Goal: Task Accomplishment & Management: Manage account settings

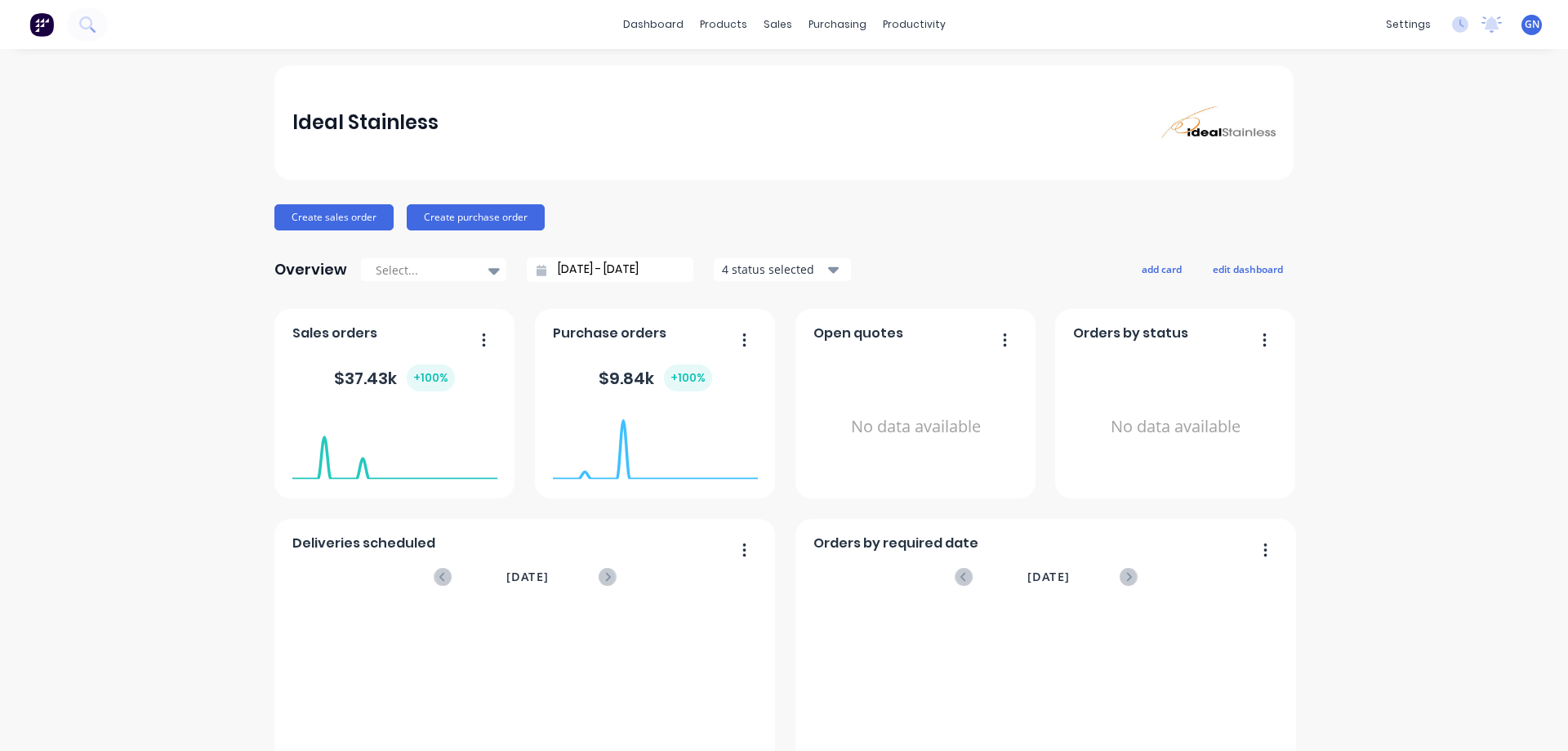
click at [828, 268] on icon "button" at bounding box center [833, 270] width 11 height 7
click at [735, 22] on div "products" at bounding box center [724, 24] width 64 height 24
click at [763, 78] on div "Product Catalogue" at bounding box center [790, 78] width 101 height 15
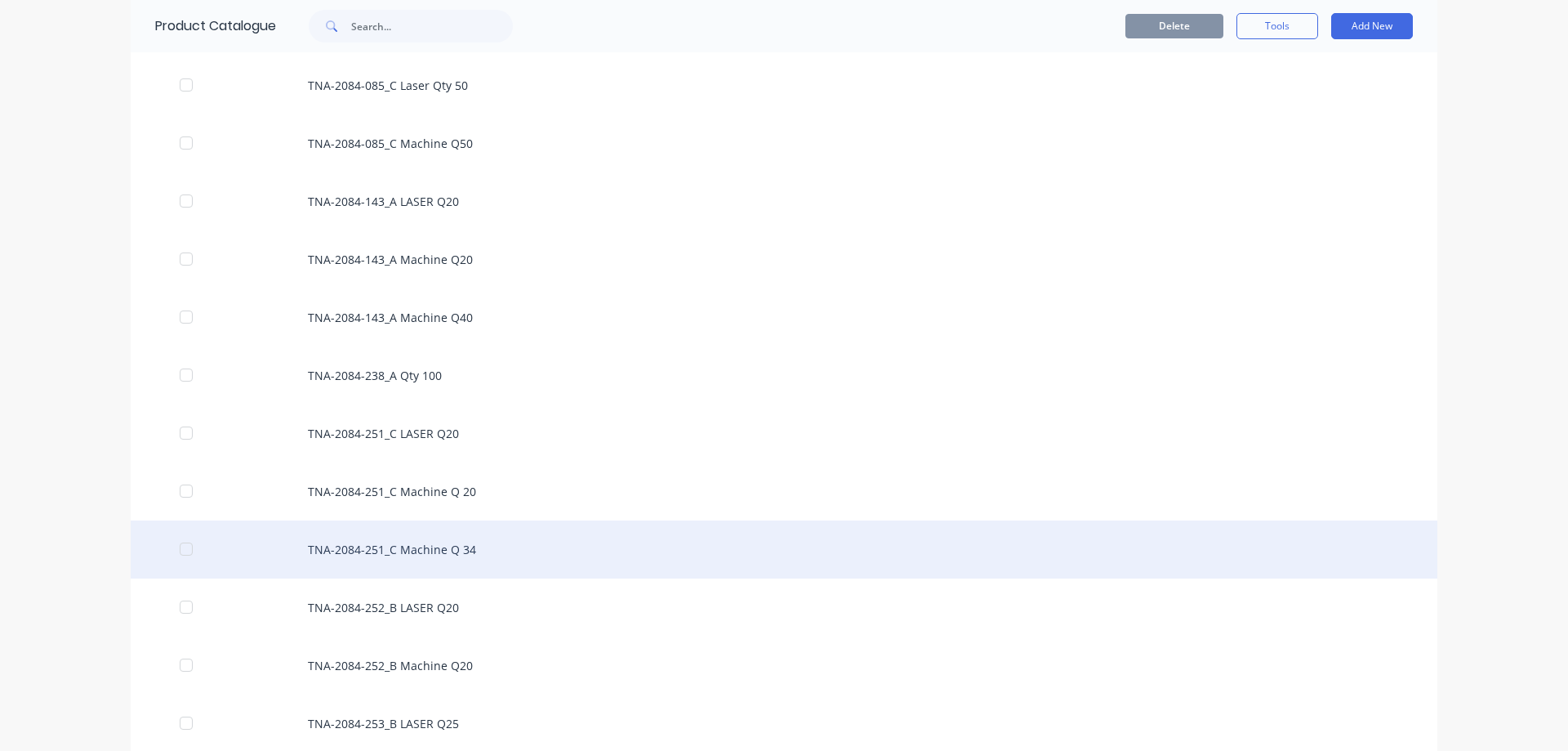
scroll to position [72278, 0]
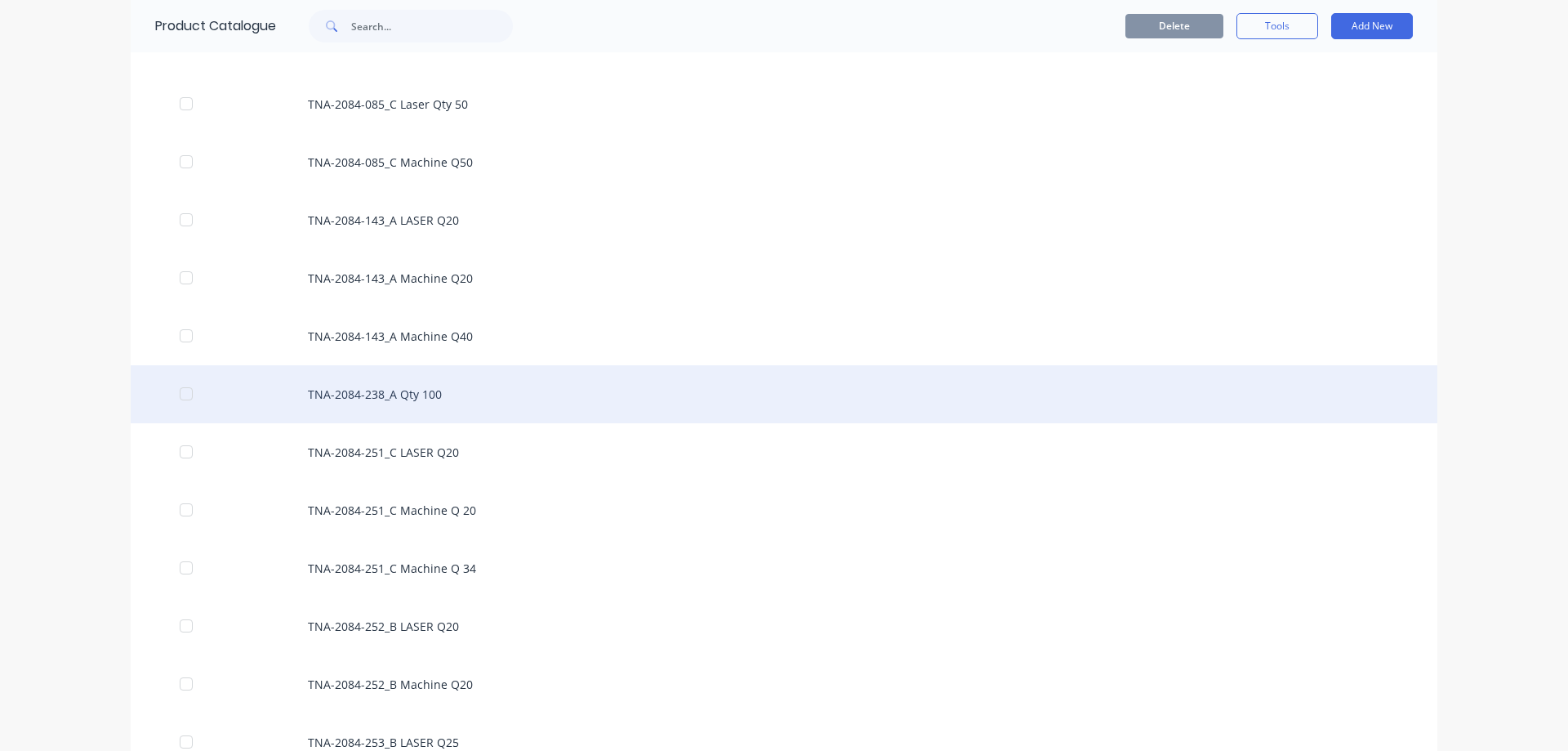
click at [383, 392] on div "TNA-2084-238_A Qty 100" at bounding box center [784, 394] width 1307 height 58
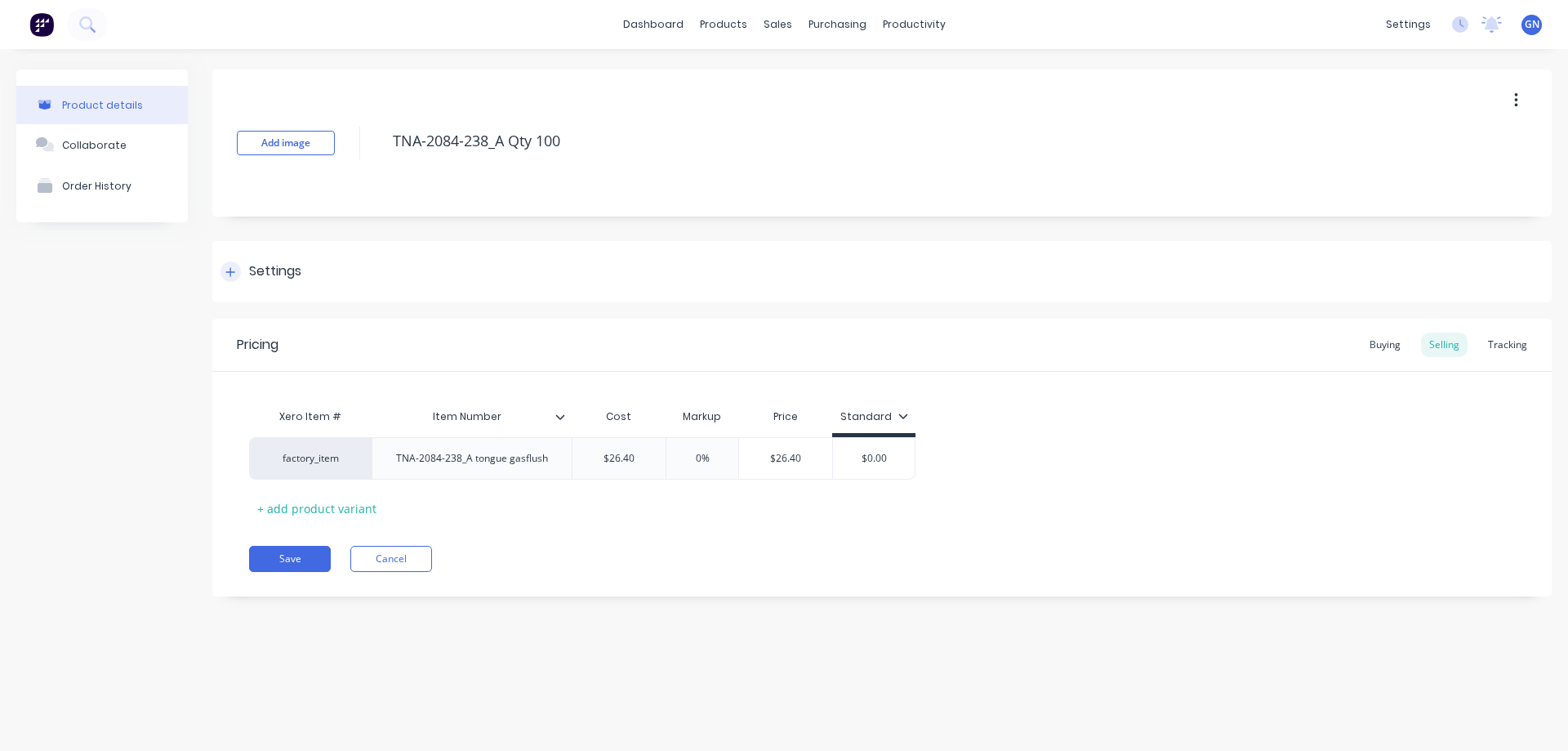
click at [234, 275] on icon at bounding box center [229, 272] width 10 height 11
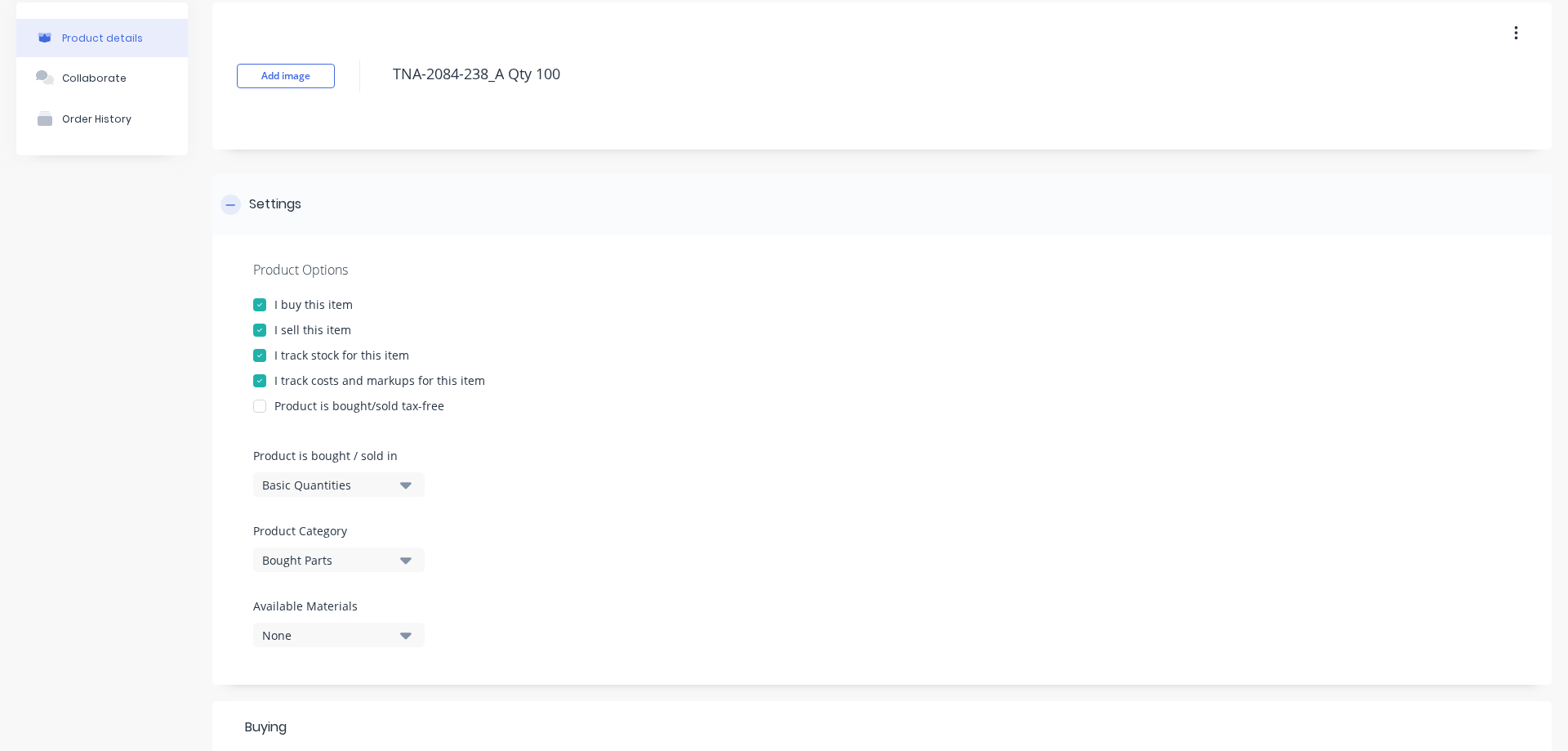
scroll to position [81, 0]
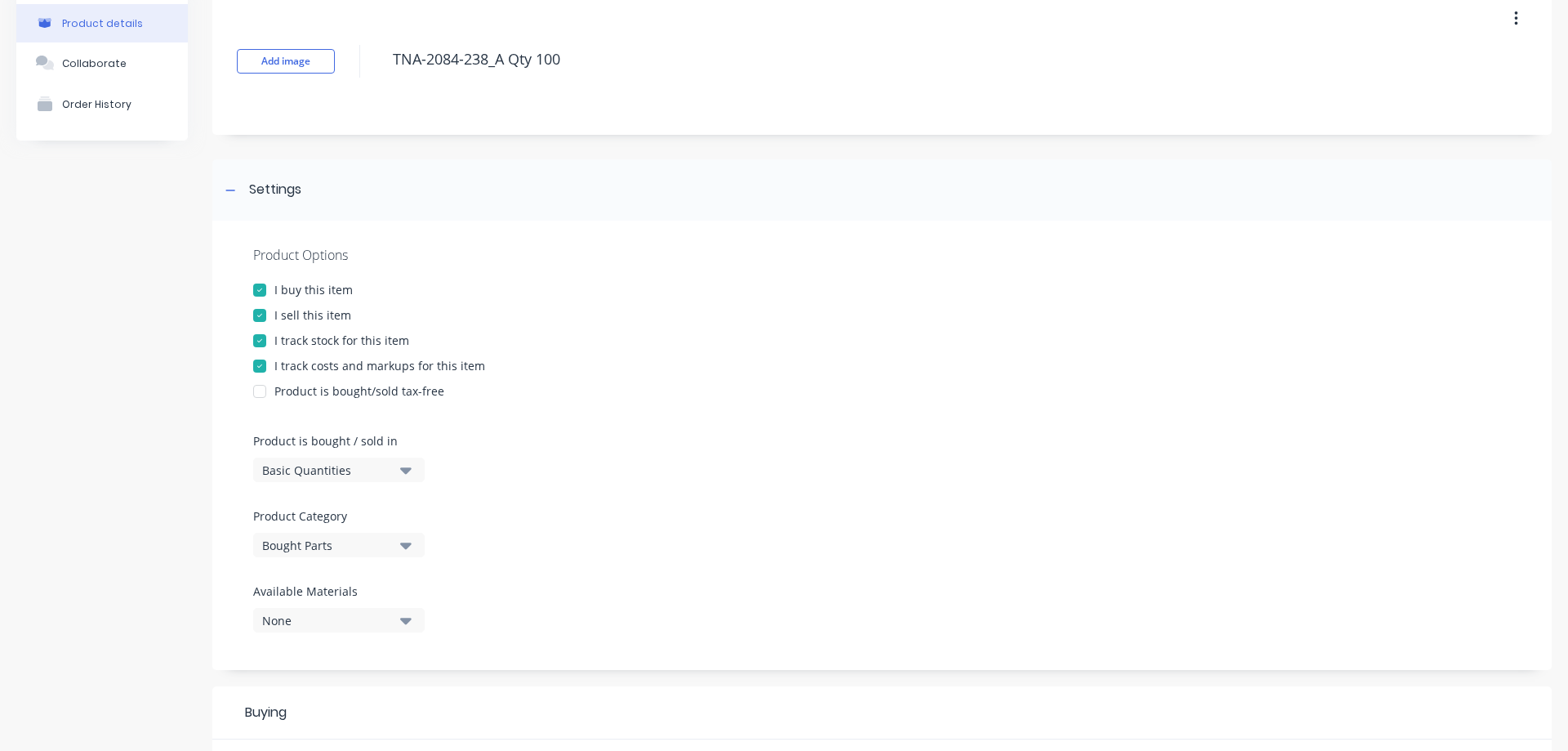
click at [261, 368] on div at bounding box center [260, 366] width 33 height 33
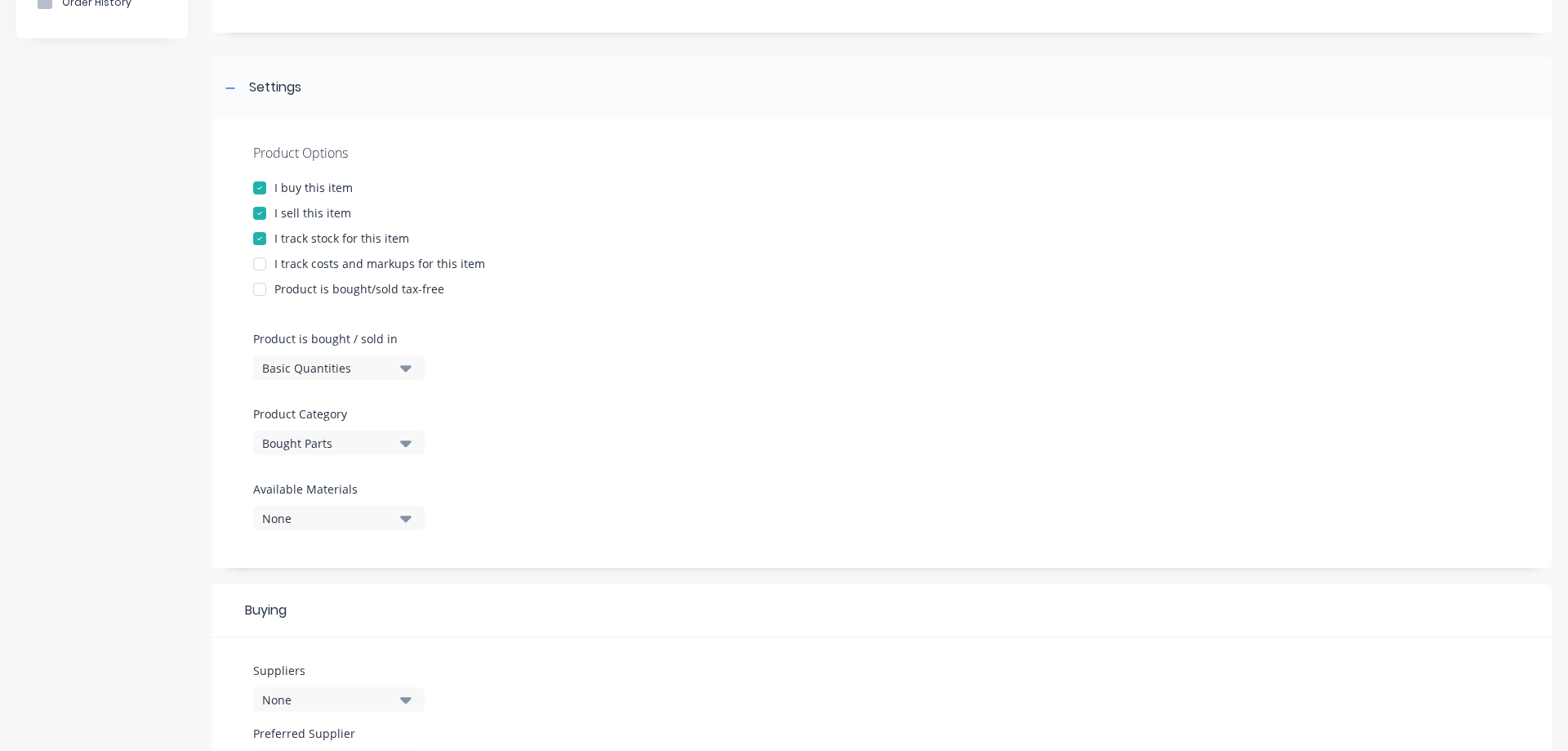
scroll to position [245, 0]
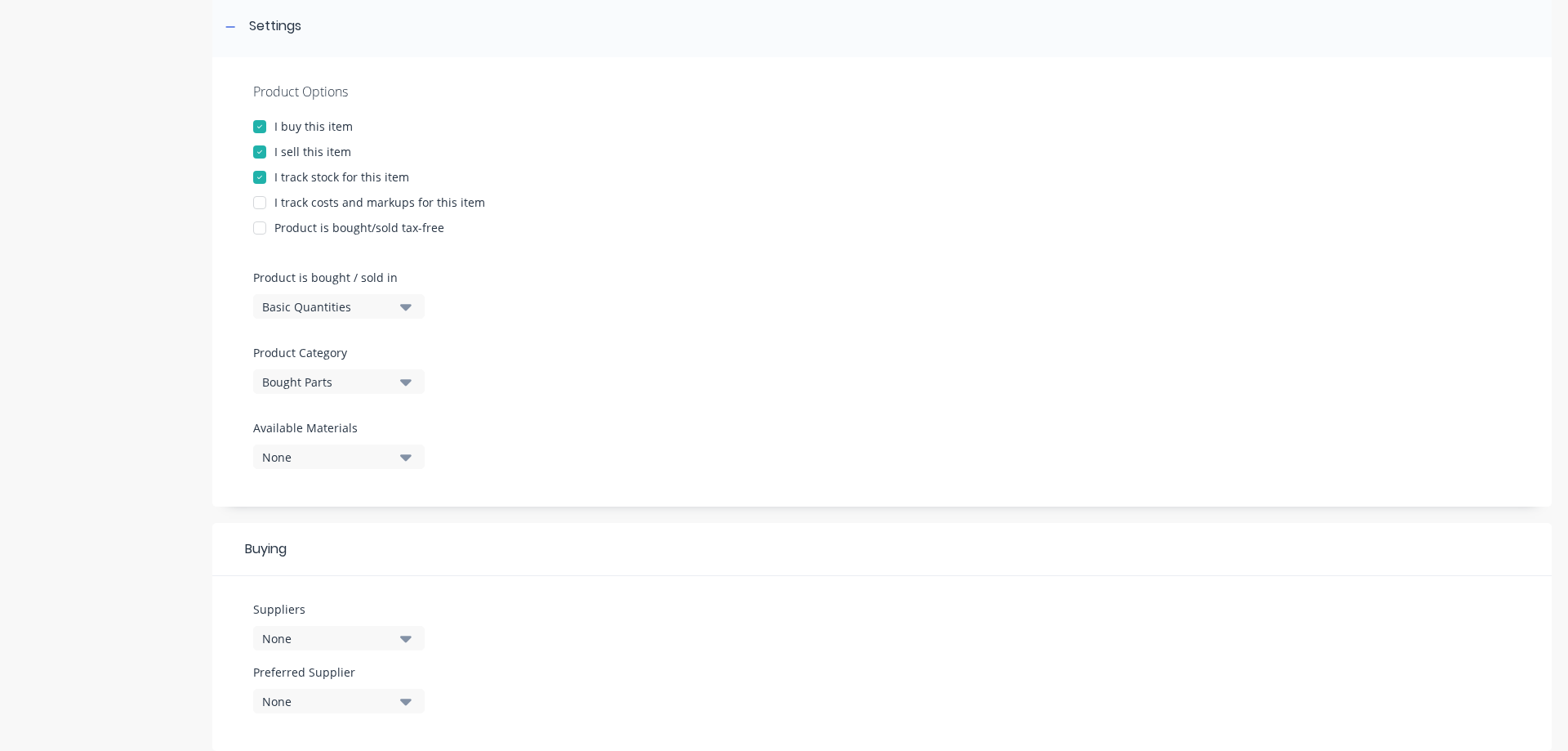
click at [406, 307] on icon "button" at bounding box center [405, 308] width 11 height 7
click at [343, 350] on div "Basic Quantities" at bounding box center [375, 347] width 245 height 33
type textarea "x"
click at [403, 383] on icon "button" at bounding box center [405, 383] width 11 height 7
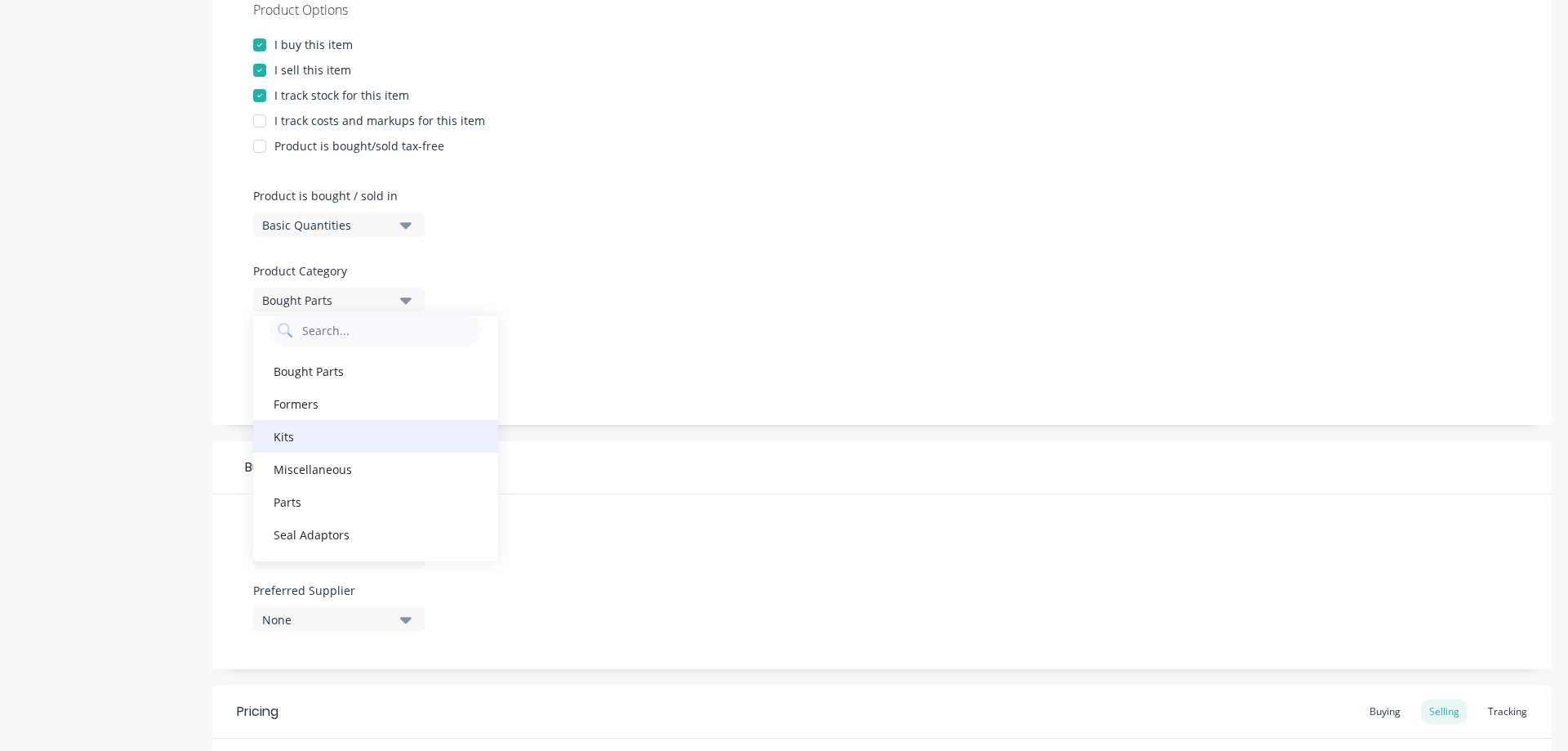
scroll to position [0, 0]
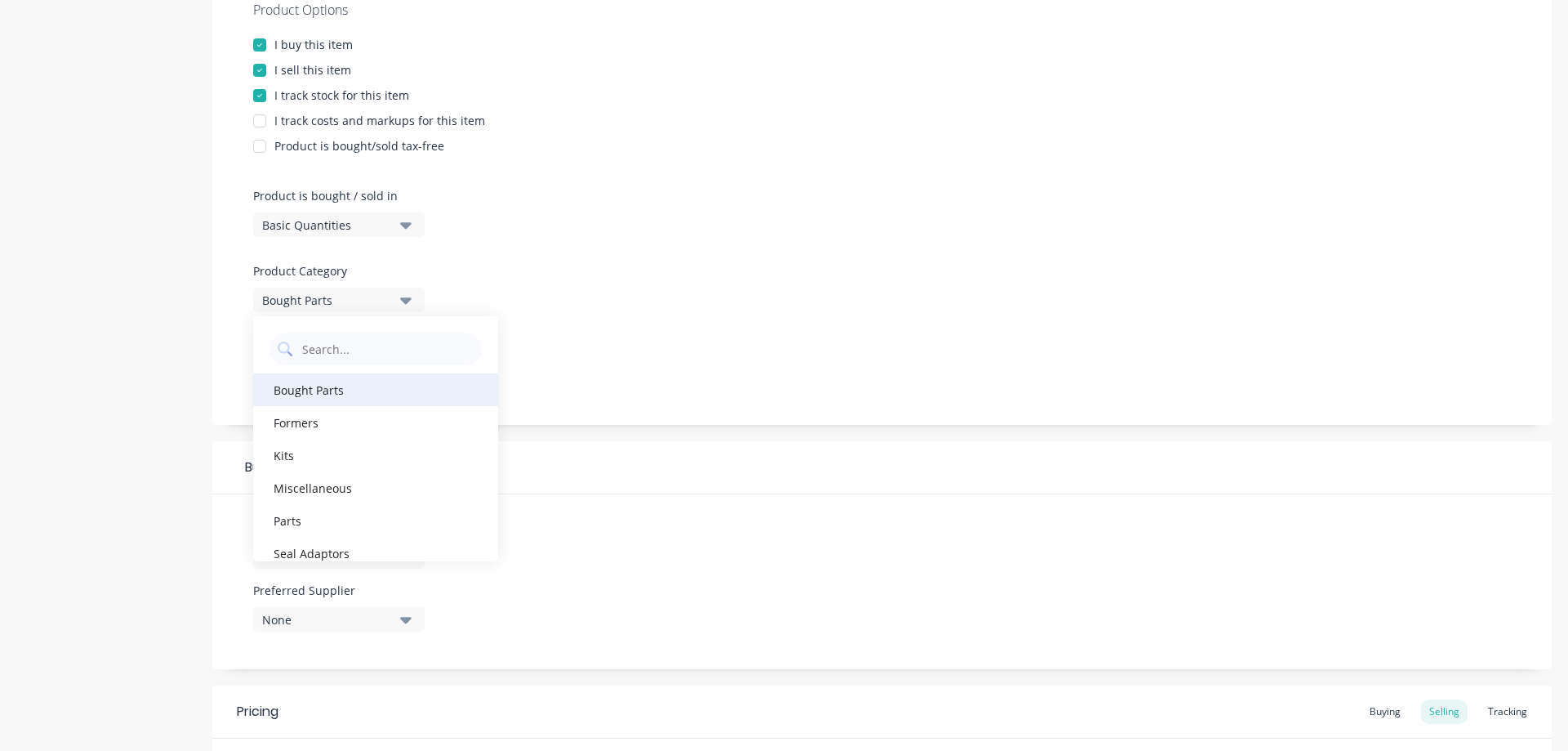
click at [336, 391] on div "Bought Parts" at bounding box center [375, 390] width 245 height 33
click at [410, 379] on icon "button" at bounding box center [405, 375] width 11 height 18
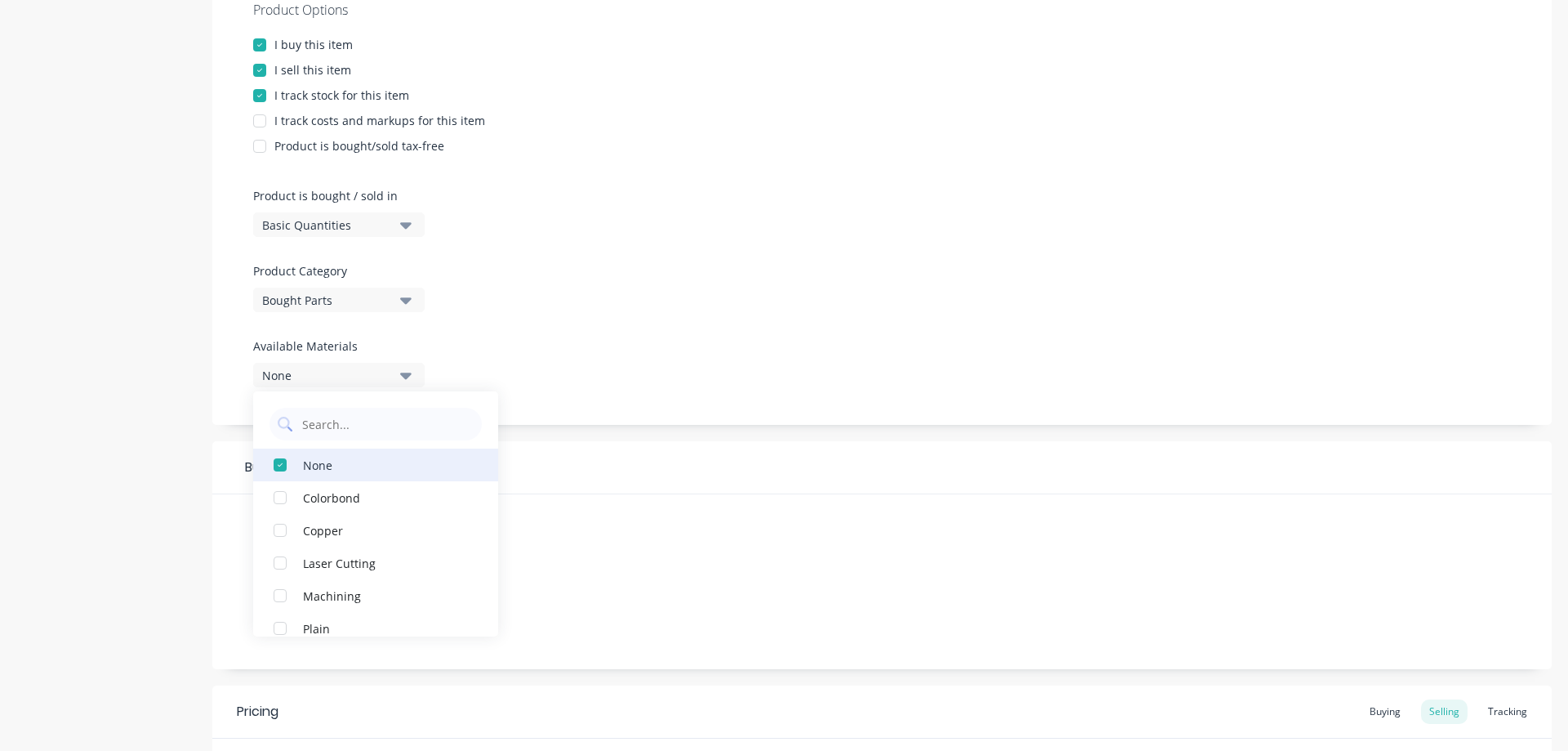
click at [326, 464] on div "None" at bounding box center [384, 464] width 164 height 17
click at [324, 460] on div "None" at bounding box center [384, 464] width 164 height 17
click at [475, 348] on div "Product Options I buy this item I sell this item I track stock for this item I …" at bounding box center [881, 200] width 1339 height 450
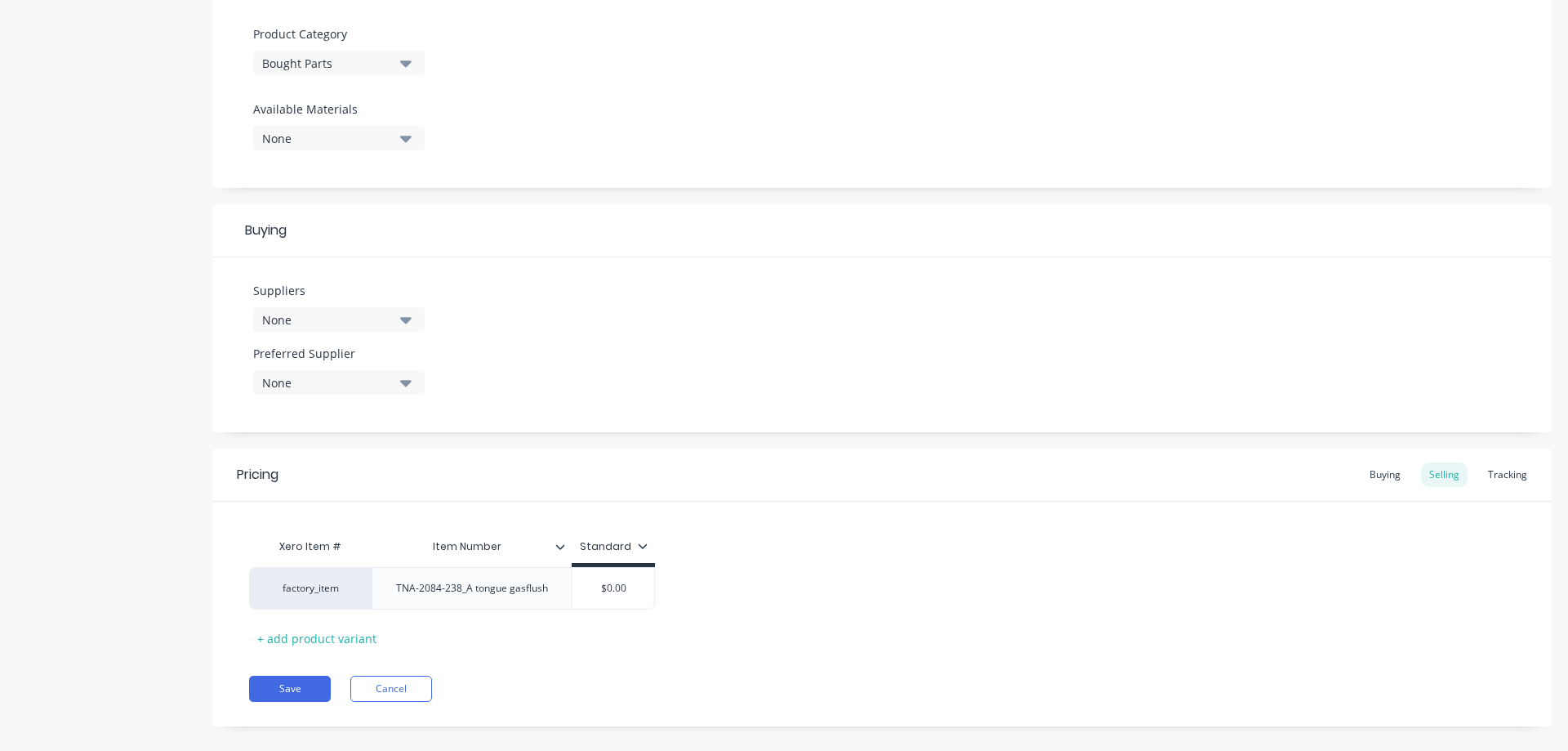
scroll to position [572, 0]
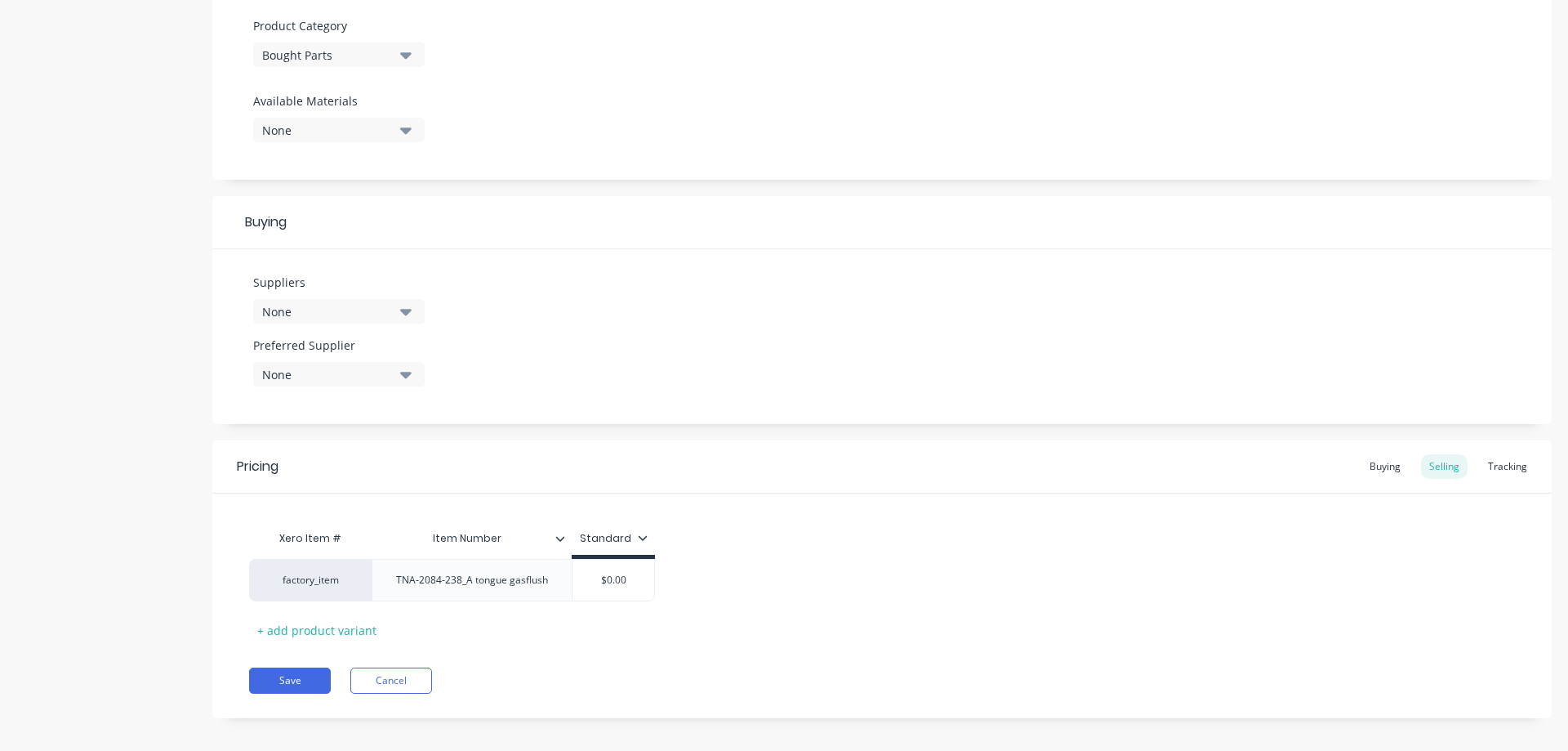
click at [404, 311] on icon "button" at bounding box center [405, 313] width 11 height 7
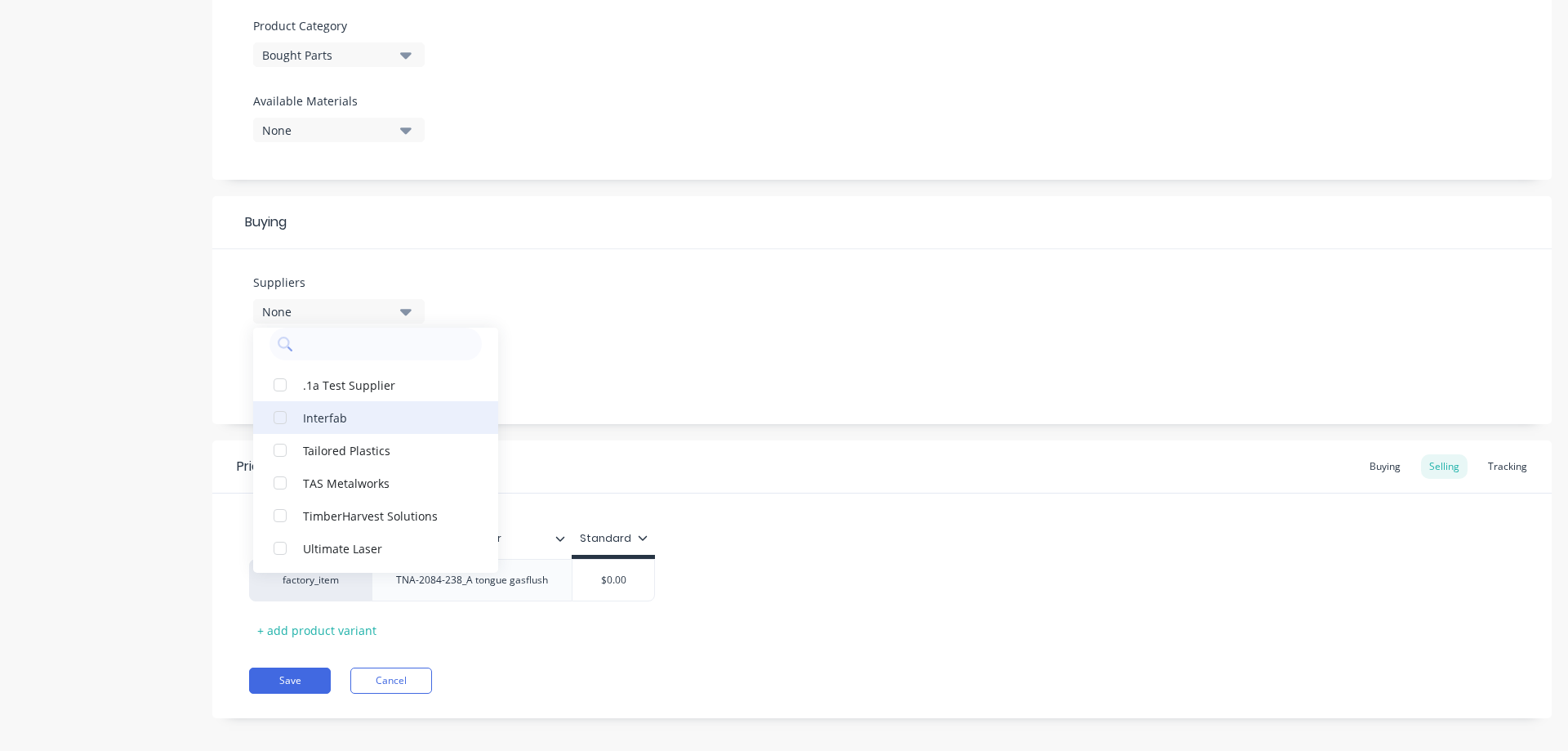
scroll to position [0, 0]
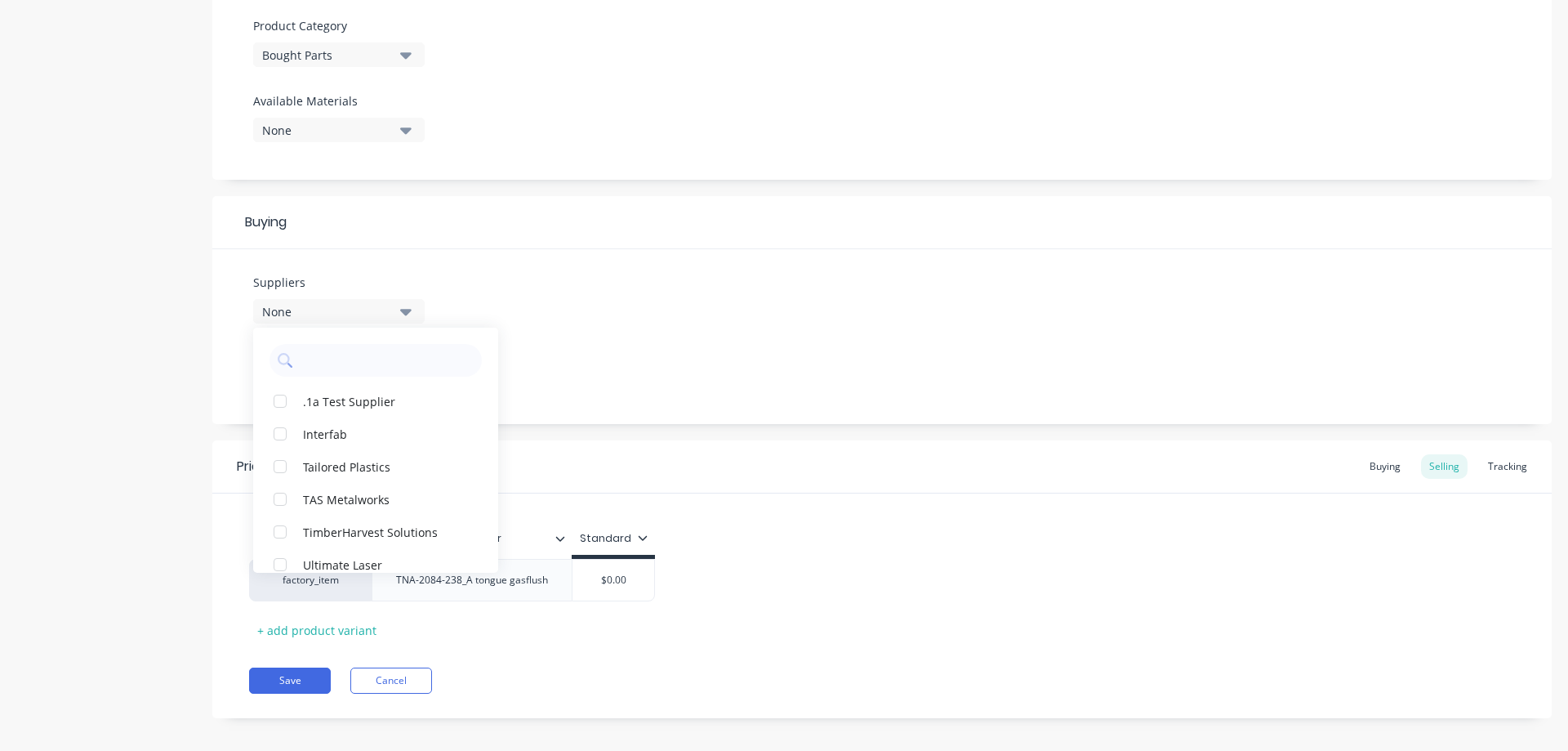
click at [412, 309] on button "None" at bounding box center [339, 311] width 171 height 24
click at [404, 374] on icon "button" at bounding box center [405, 375] width 11 height 7
click at [403, 371] on icon "button" at bounding box center [405, 374] width 11 height 18
click at [305, 313] on div "None" at bounding box center [327, 312] width 131 height 17
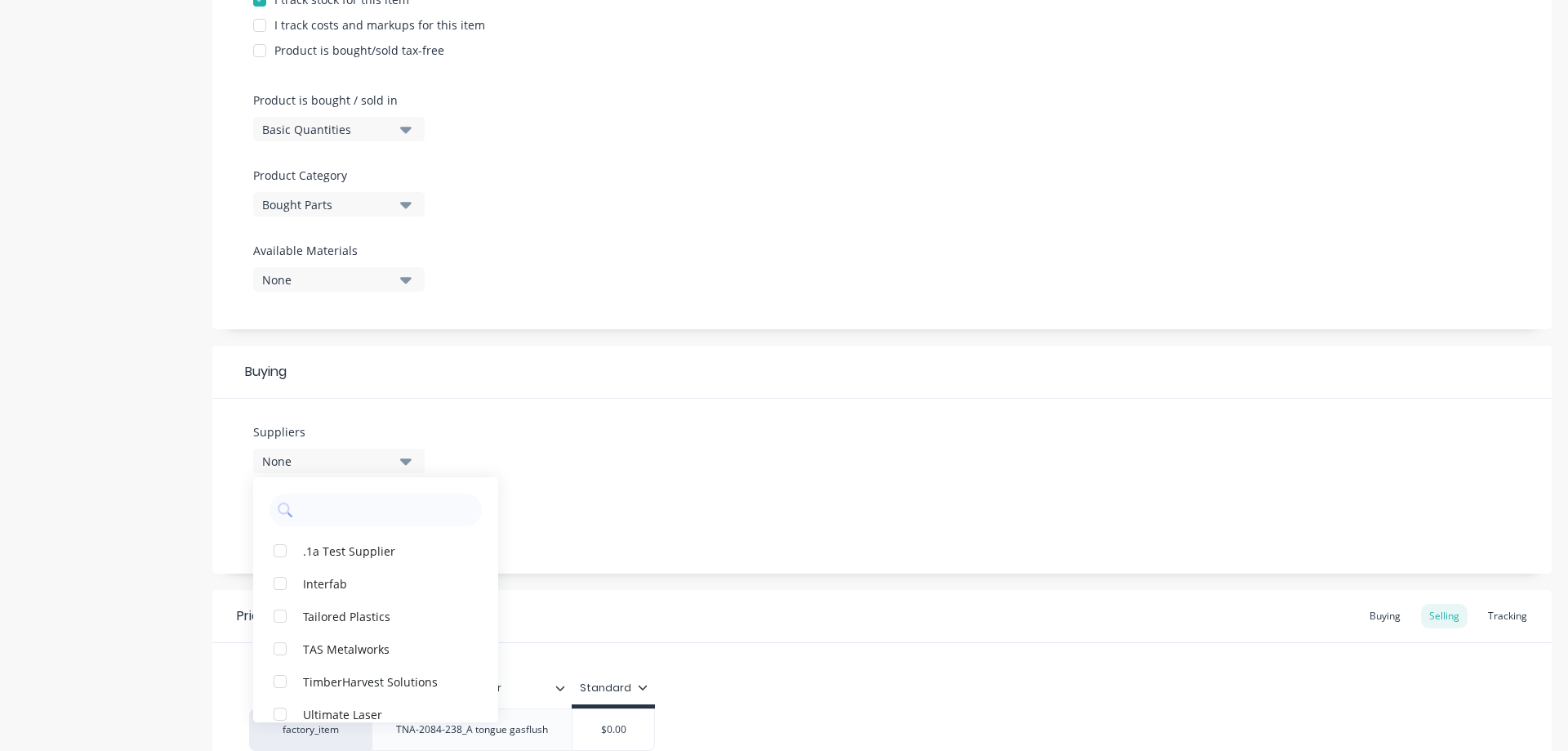
scroll to position [394, 0]
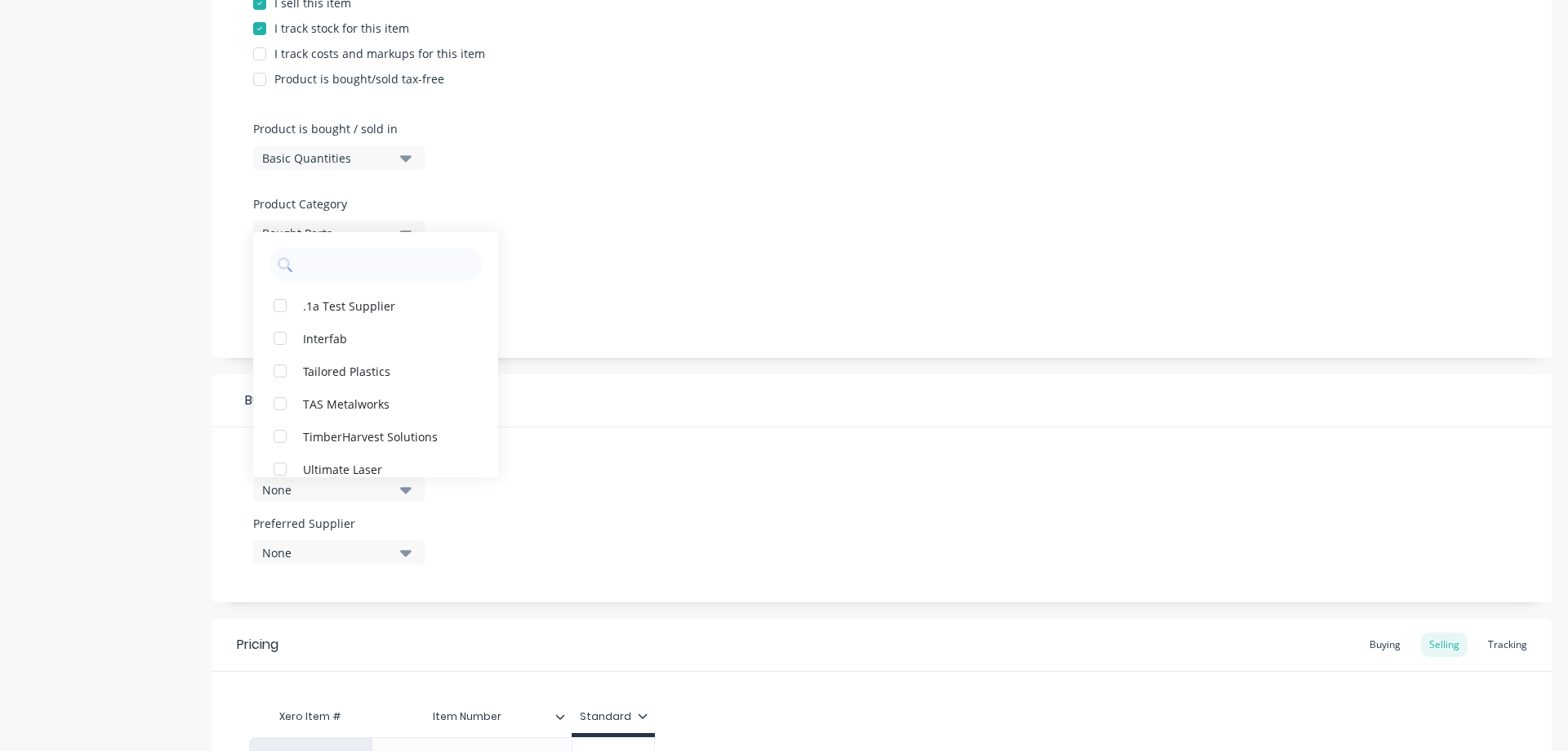
click at [762, 447] on div "Suppliers None .1a Test Supplier Interfab Tailored Plastics TAS Metalworks Timb…" at bounding box center [881, 515] width 1339 height 175
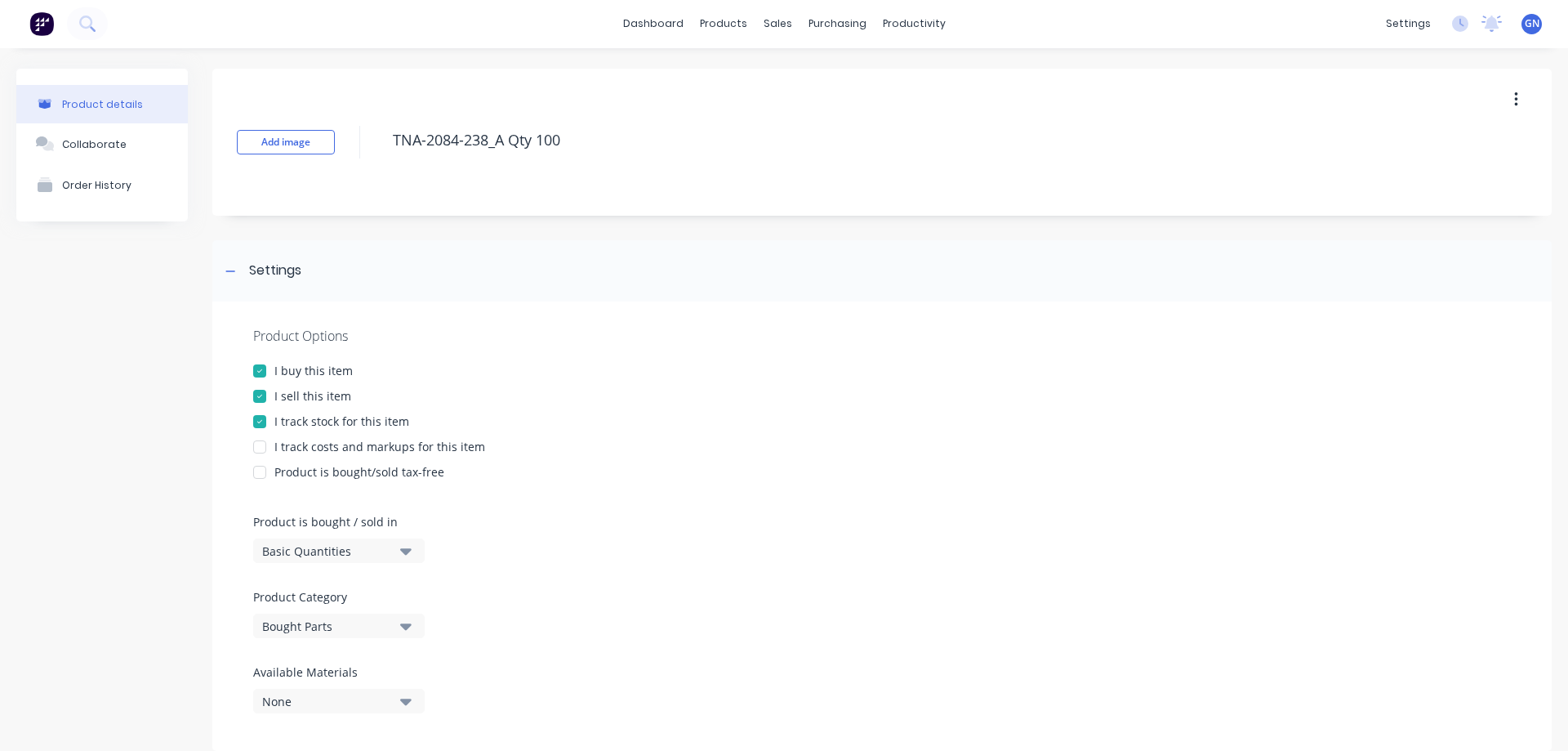
scroll to position [0, 0]
click at [853, 108] on div "Suppliers" at bounding box center [865, 111] width 49 height 15
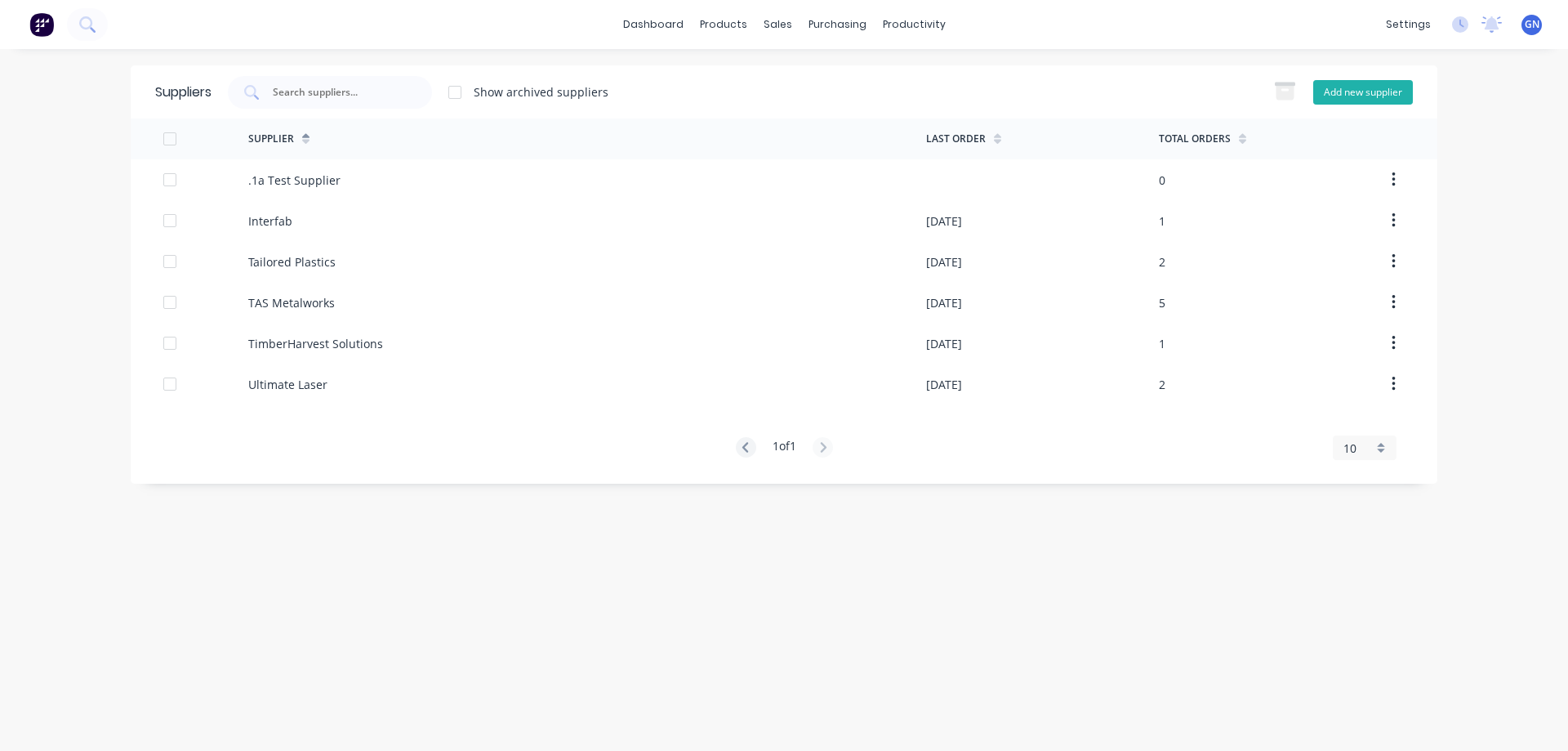
click at [1364, 93] on button "Add new supplier" at bounding box center [1363, 92] width 100 height 24
select select "AU"
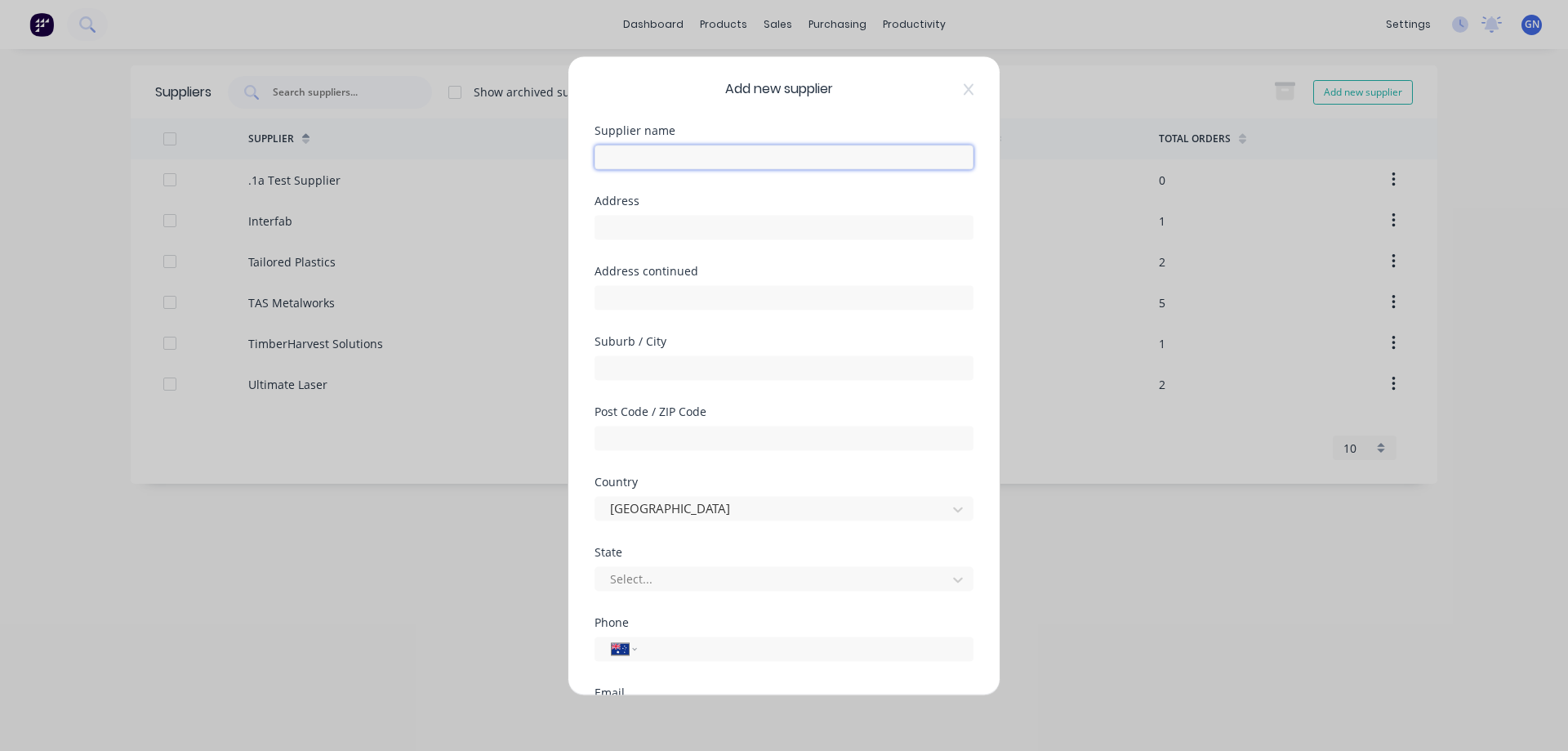
click at [655, 152] on input "text" at bounding box center [784, 157] width 379 height 24
type input "Turnwell"
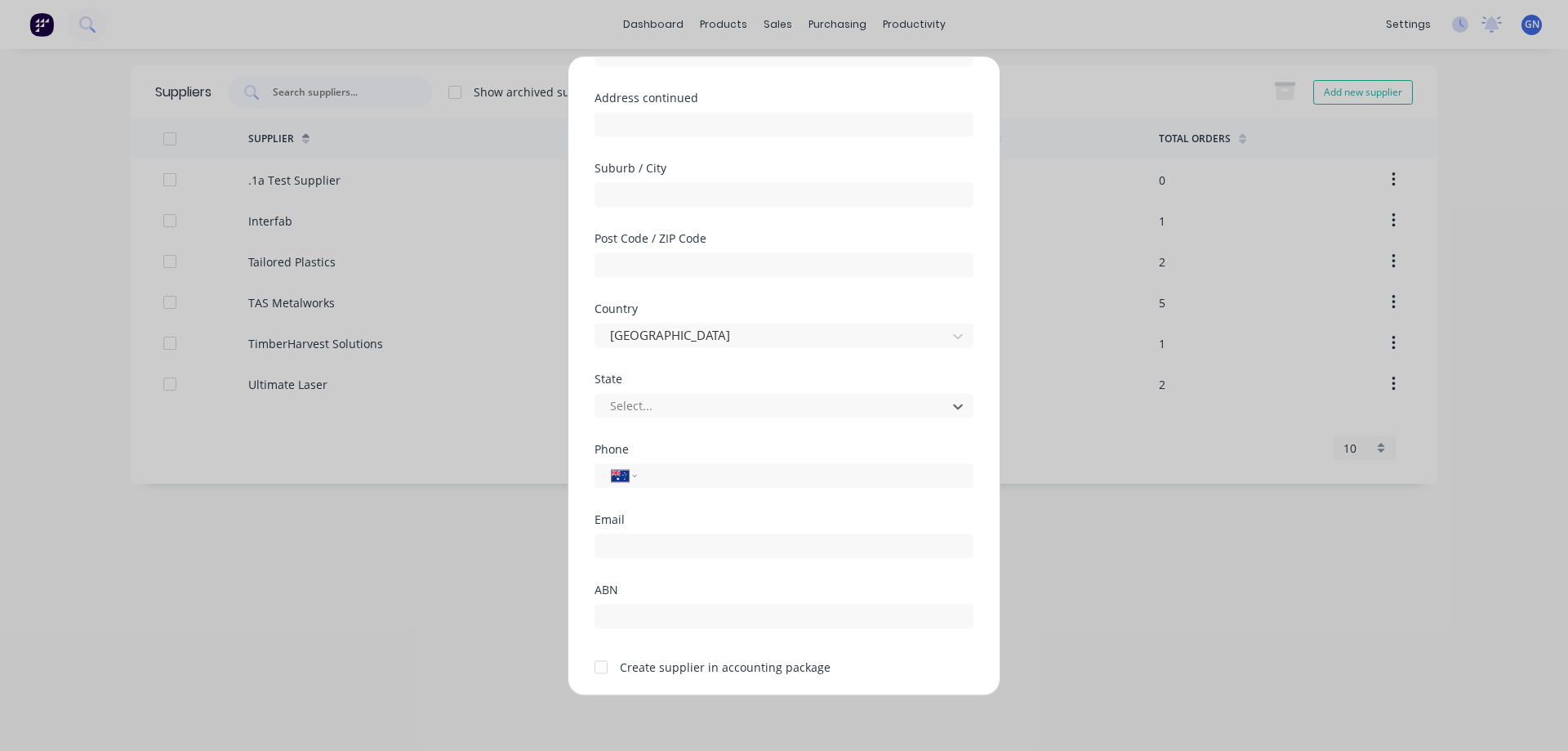
scroll to position [230, 0]
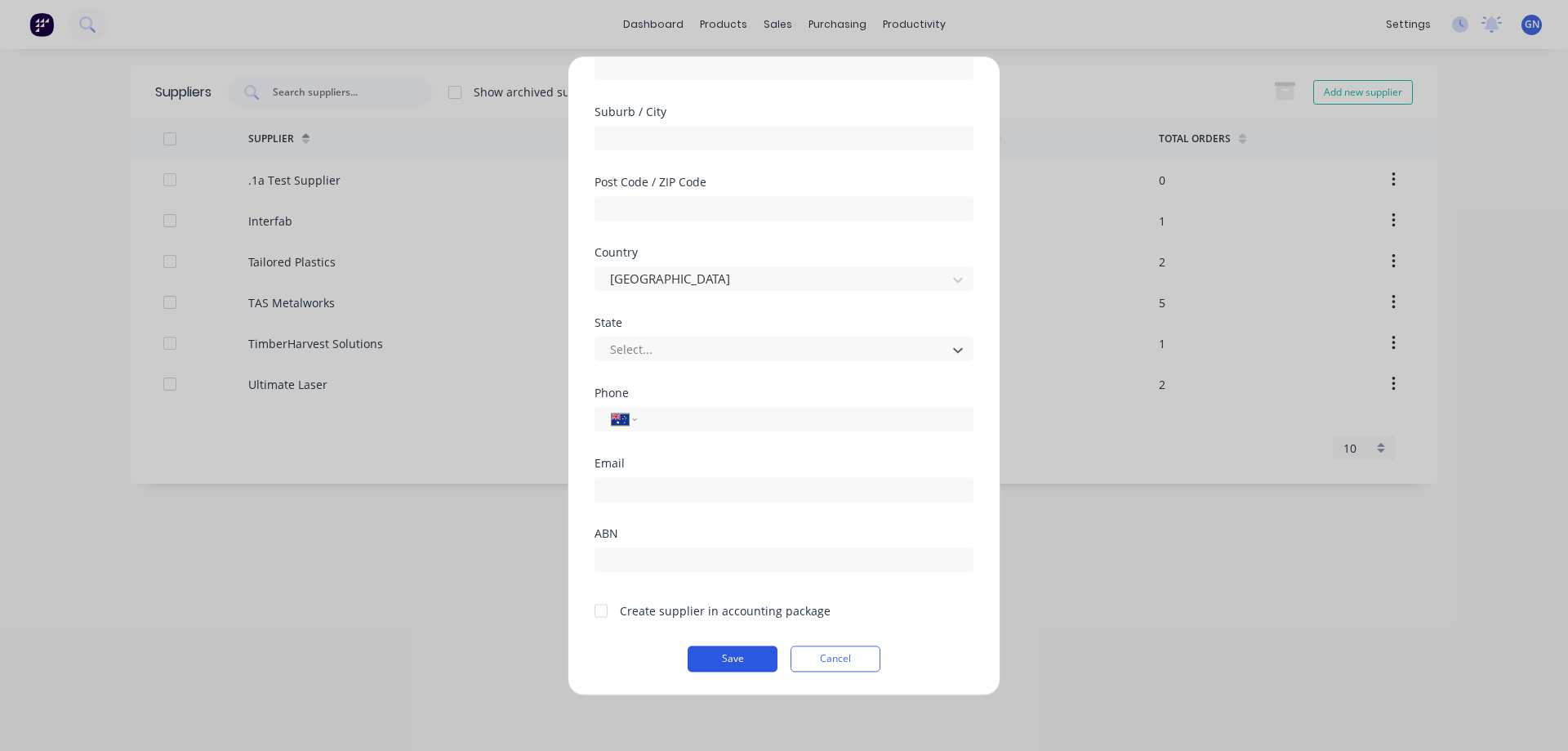
click at [734, 663] on button "Save" at bounding box center [732, 658] width 90 height 26
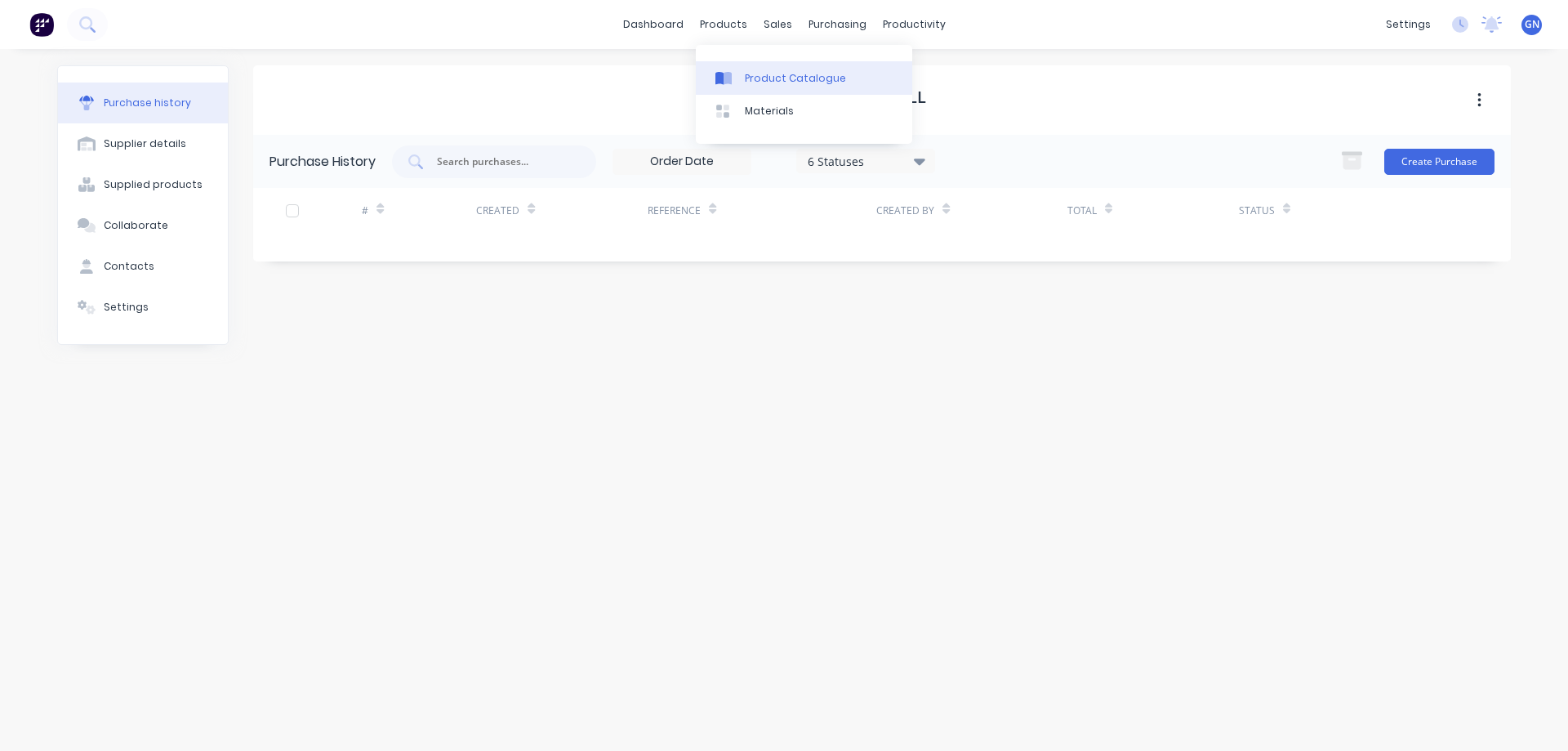
click at [768, 83] on div "Product Catalogue" at bounding box center [795, 78] width 101 height 15
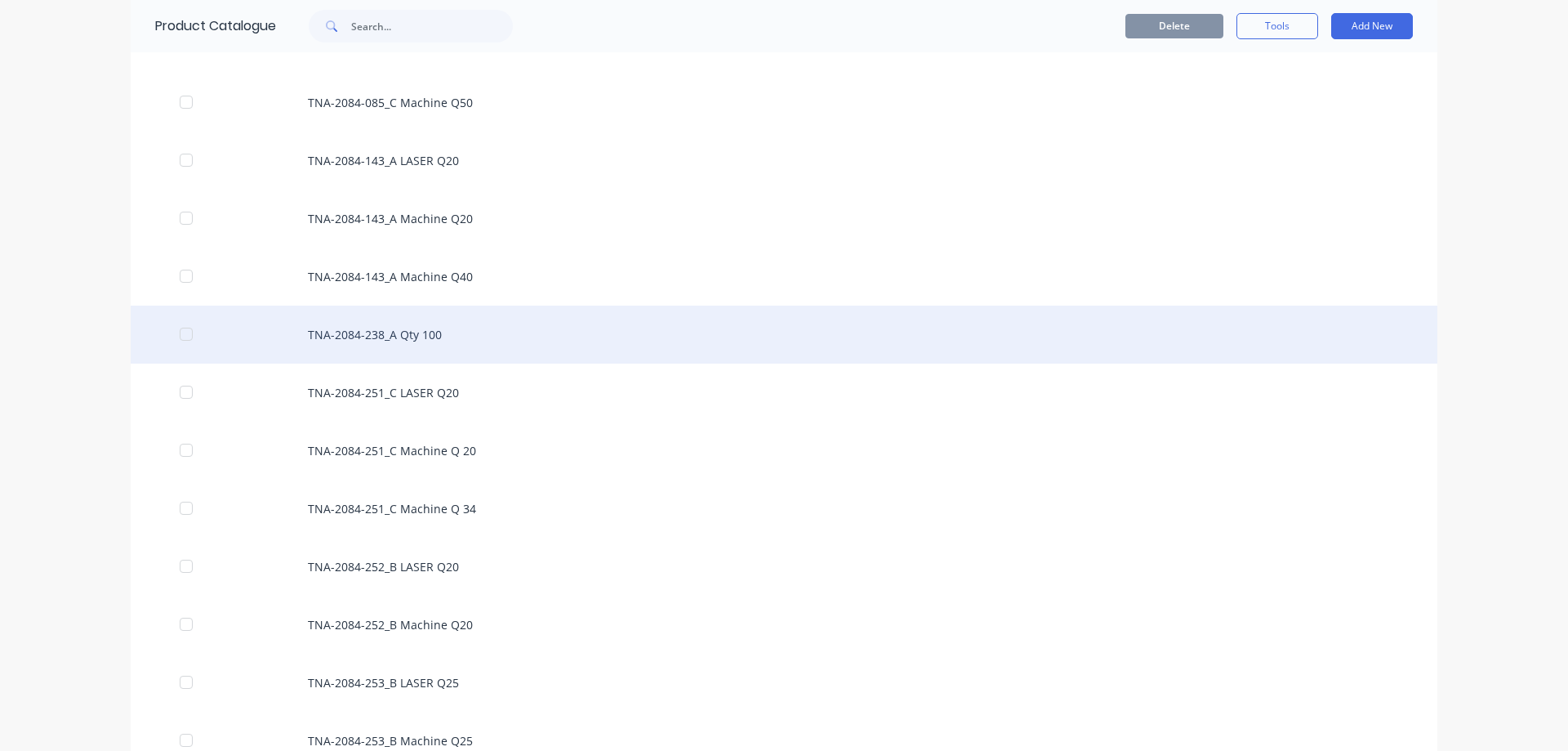
scroll to position [72357, 0]
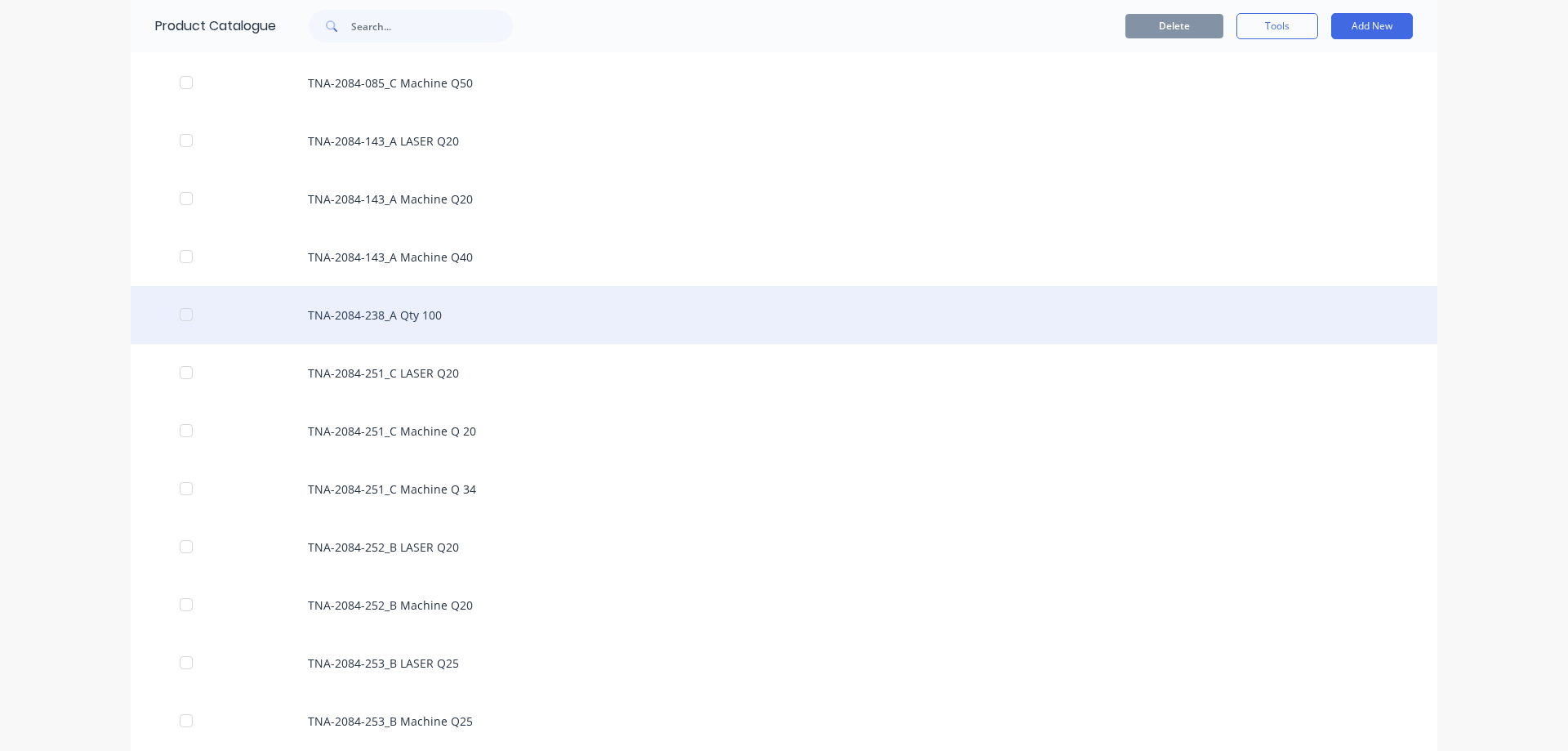
click at [373, 311] on div "TNA-2084-238_A Qty 100" at bounding box center [784, 314] width 1307 height 58
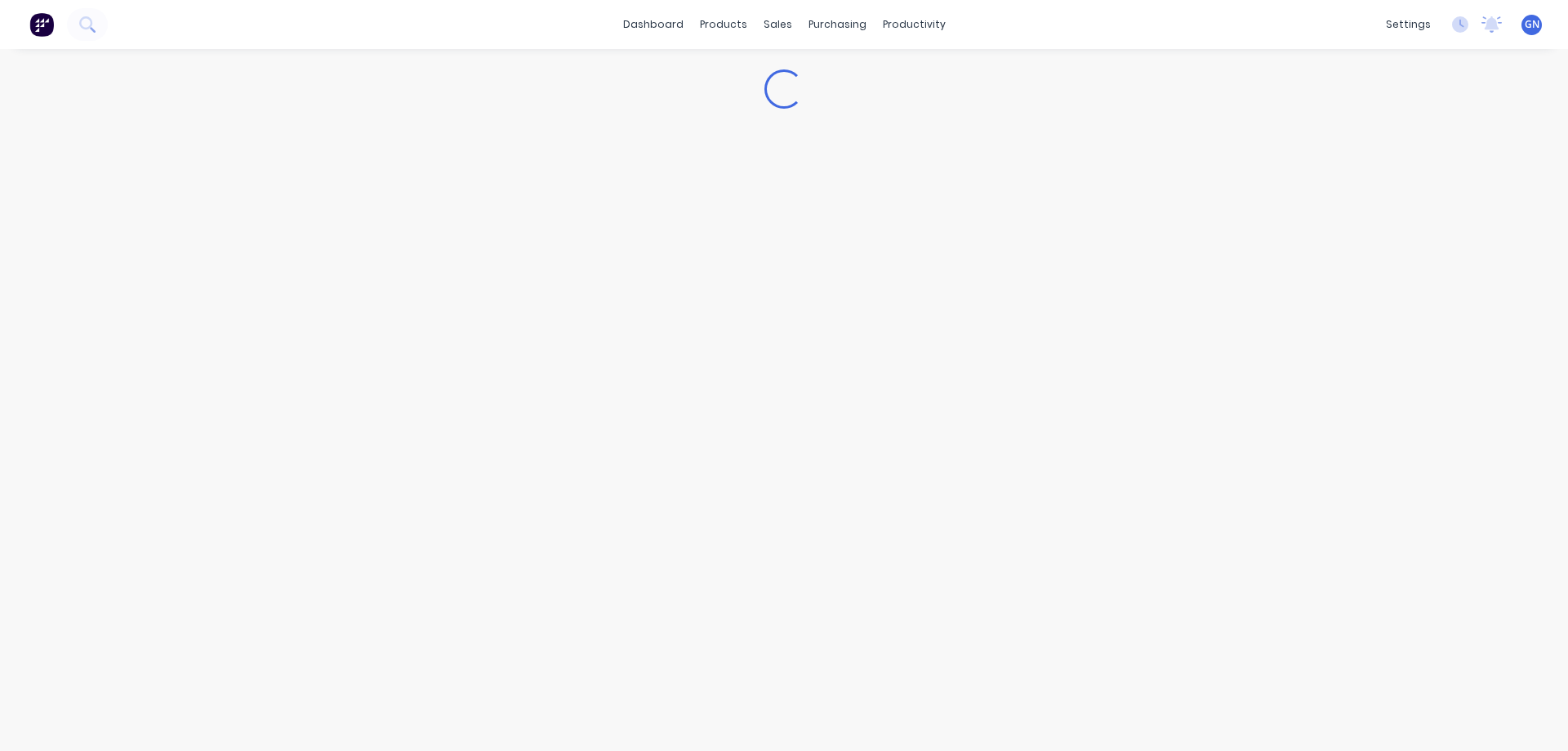
type textarea "x"
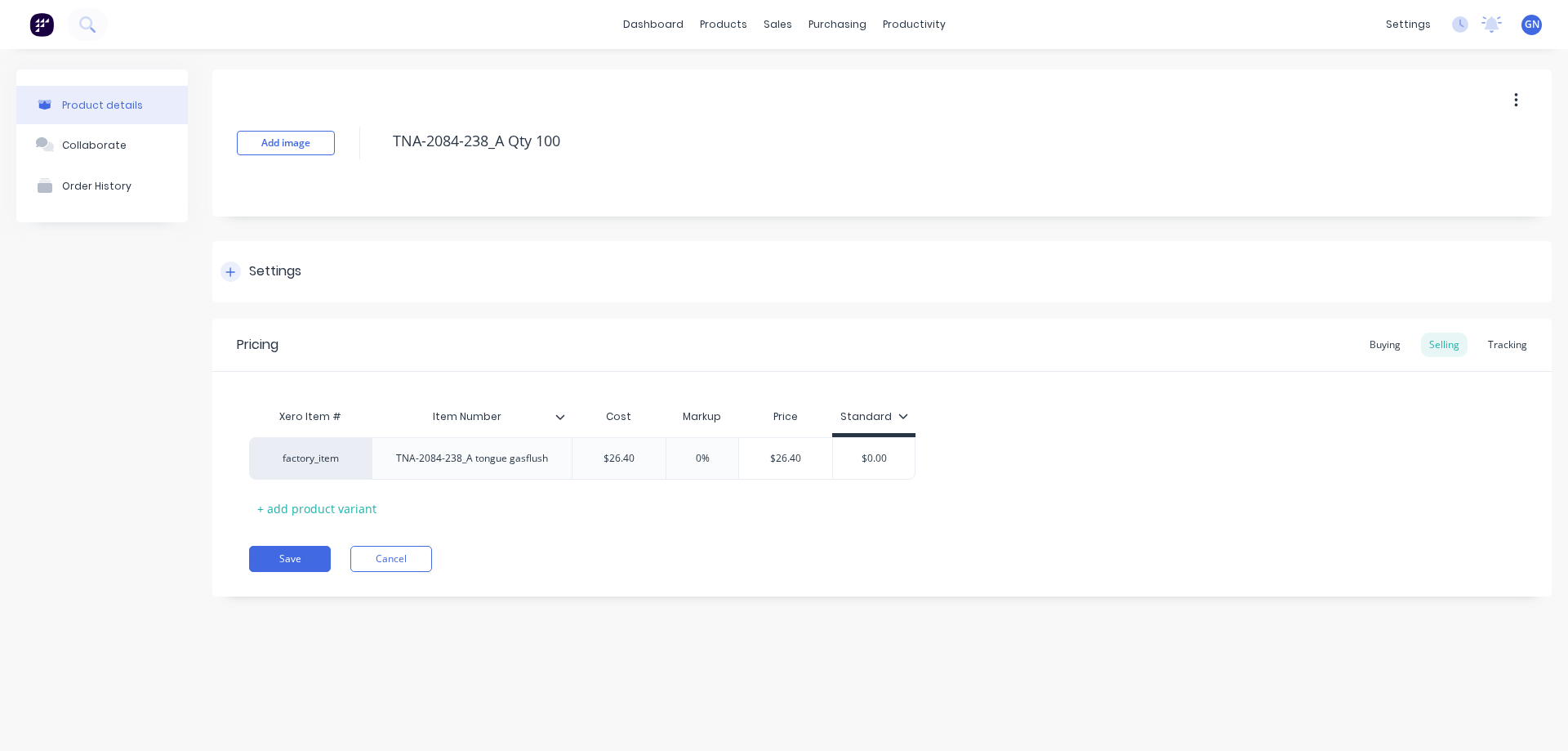
click at [246, 269] on div "Settings" at bounding box center [261, 272] width 81 height 21
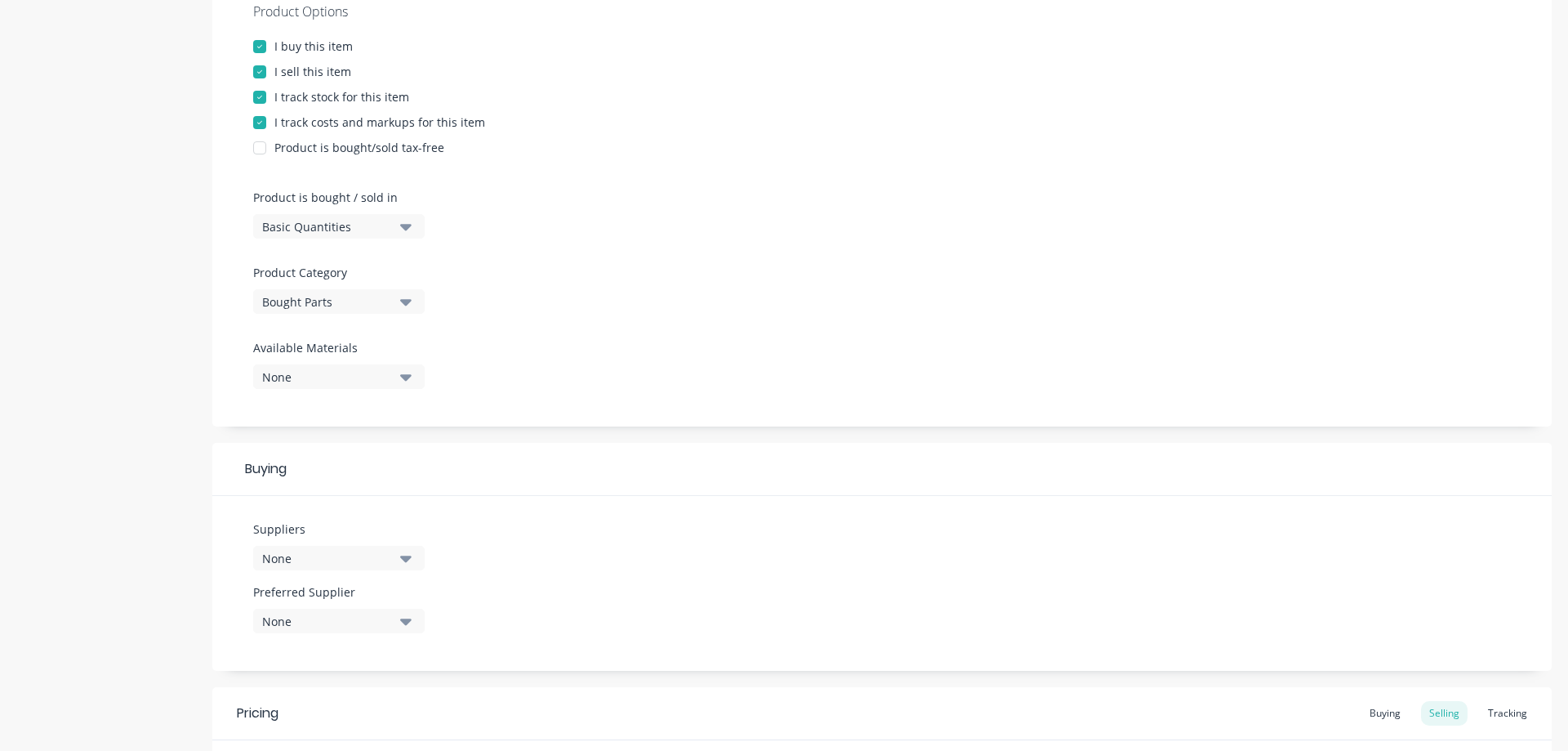
scroll to position [354, 0]
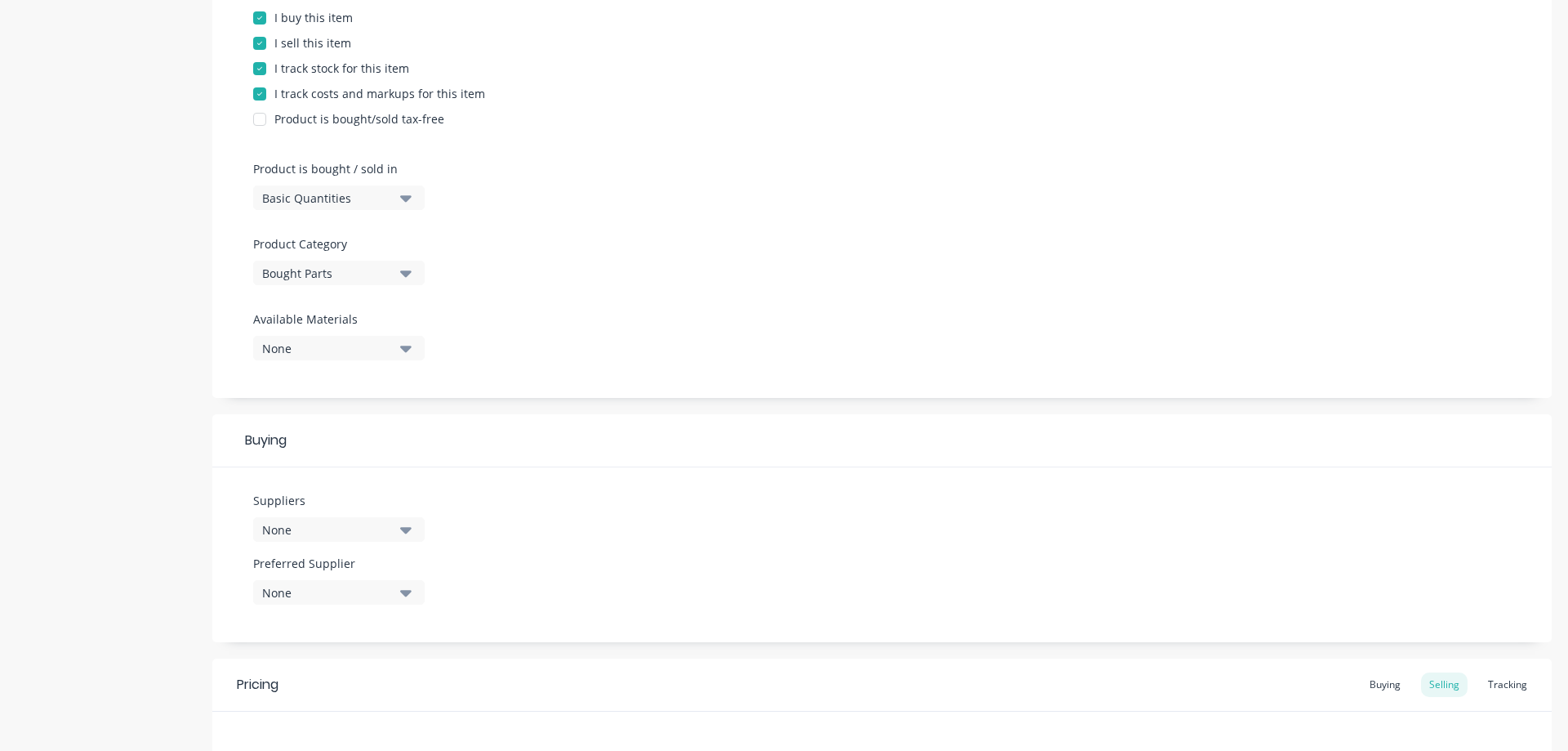
click at [368, 522] on div "None" at bounding box center [327, 530] width 131 height 17
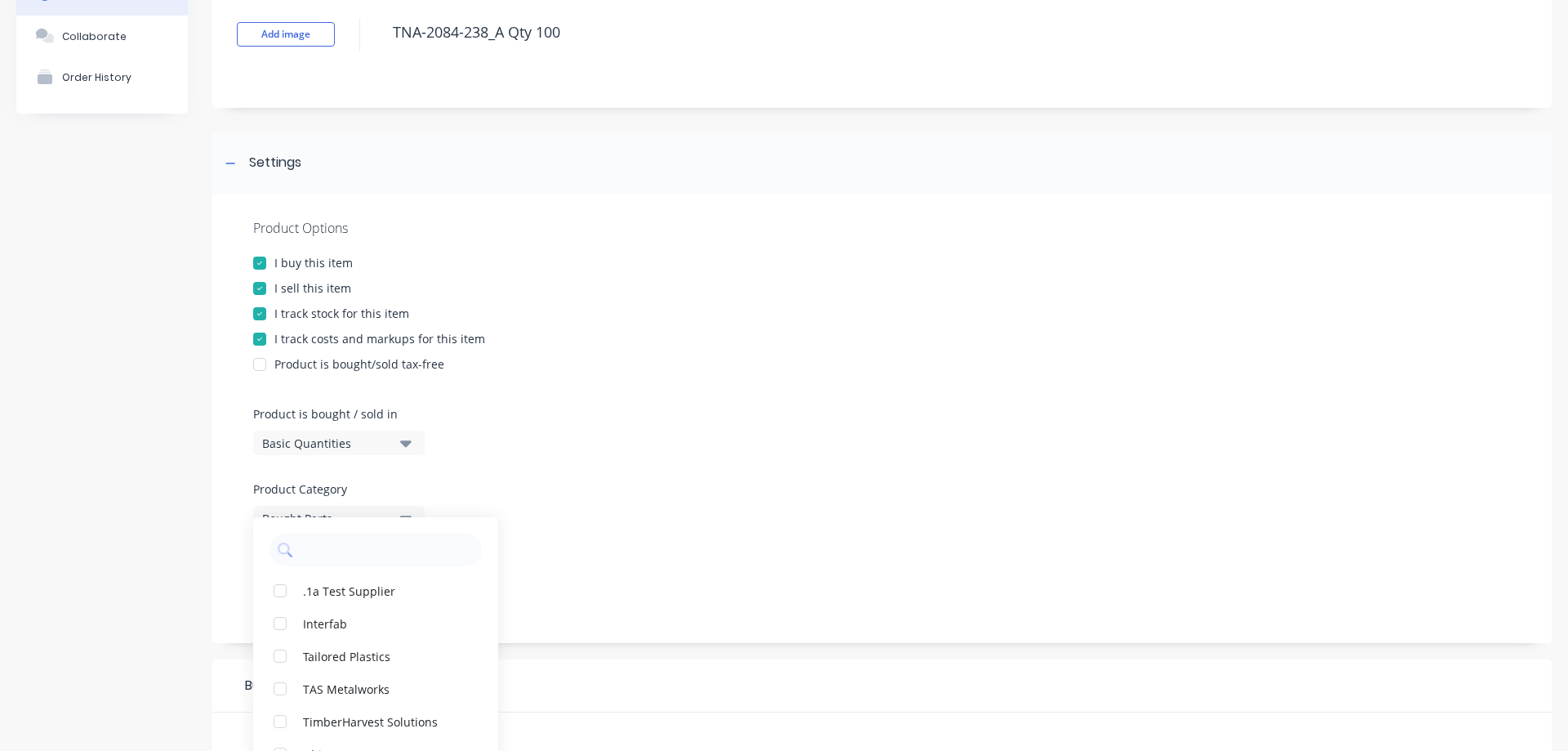
scroll to position [0, 0]
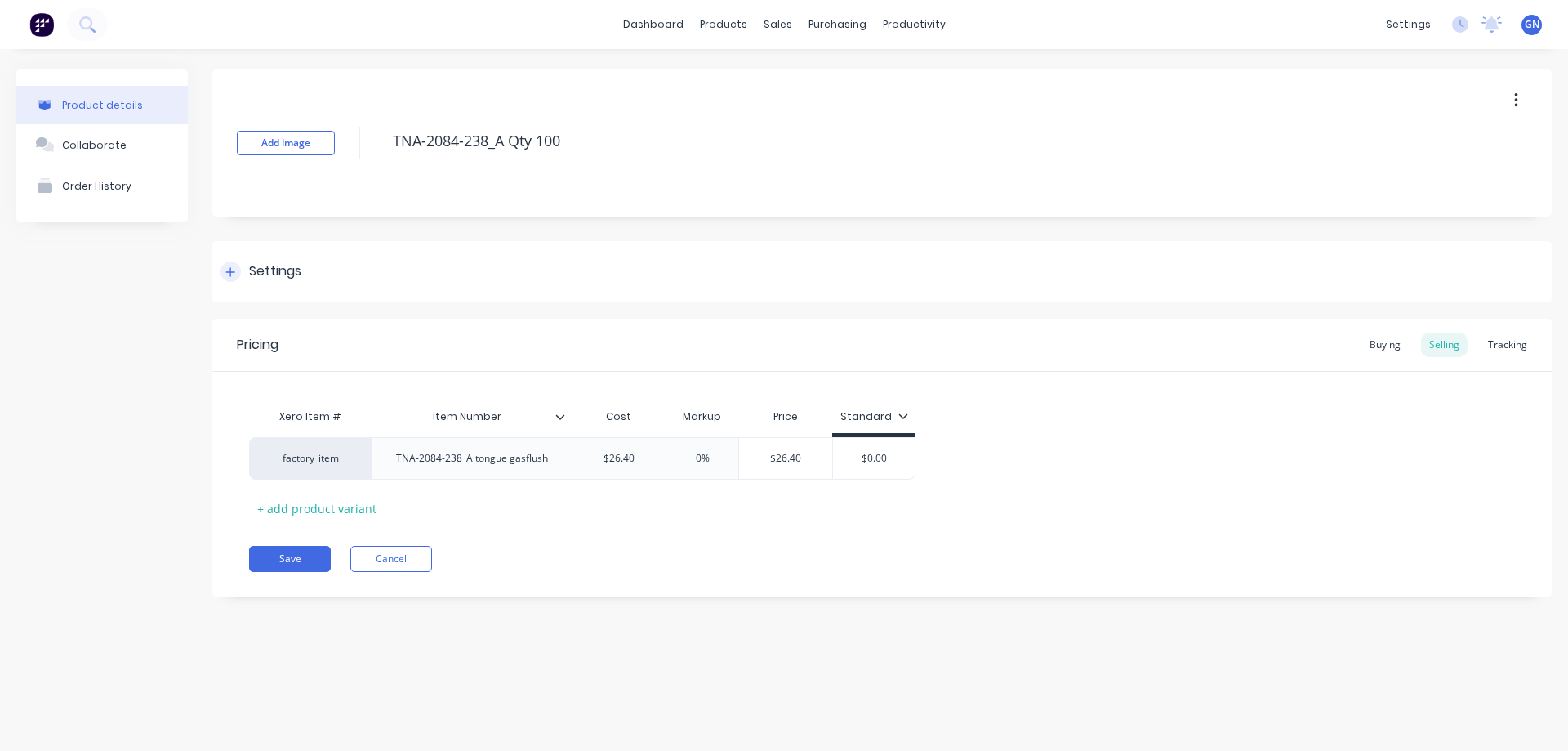
click at [280, 269] on div "Settings" at bounding box center [275, 272] width 52 height 21
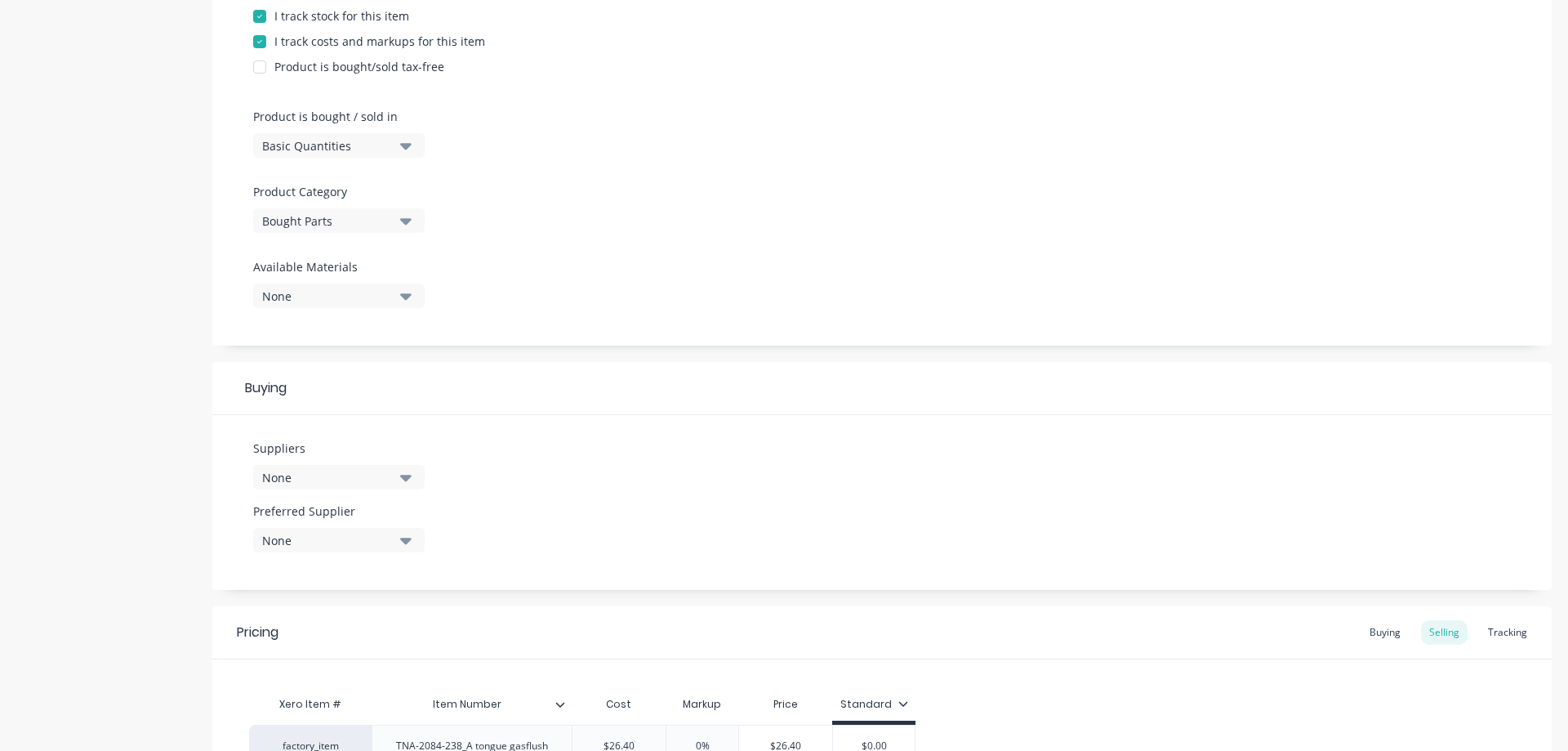
scroll to position [409, 0]
click at [315, 472] on div "None" at bounding box center [327, 476] width 131 height 17
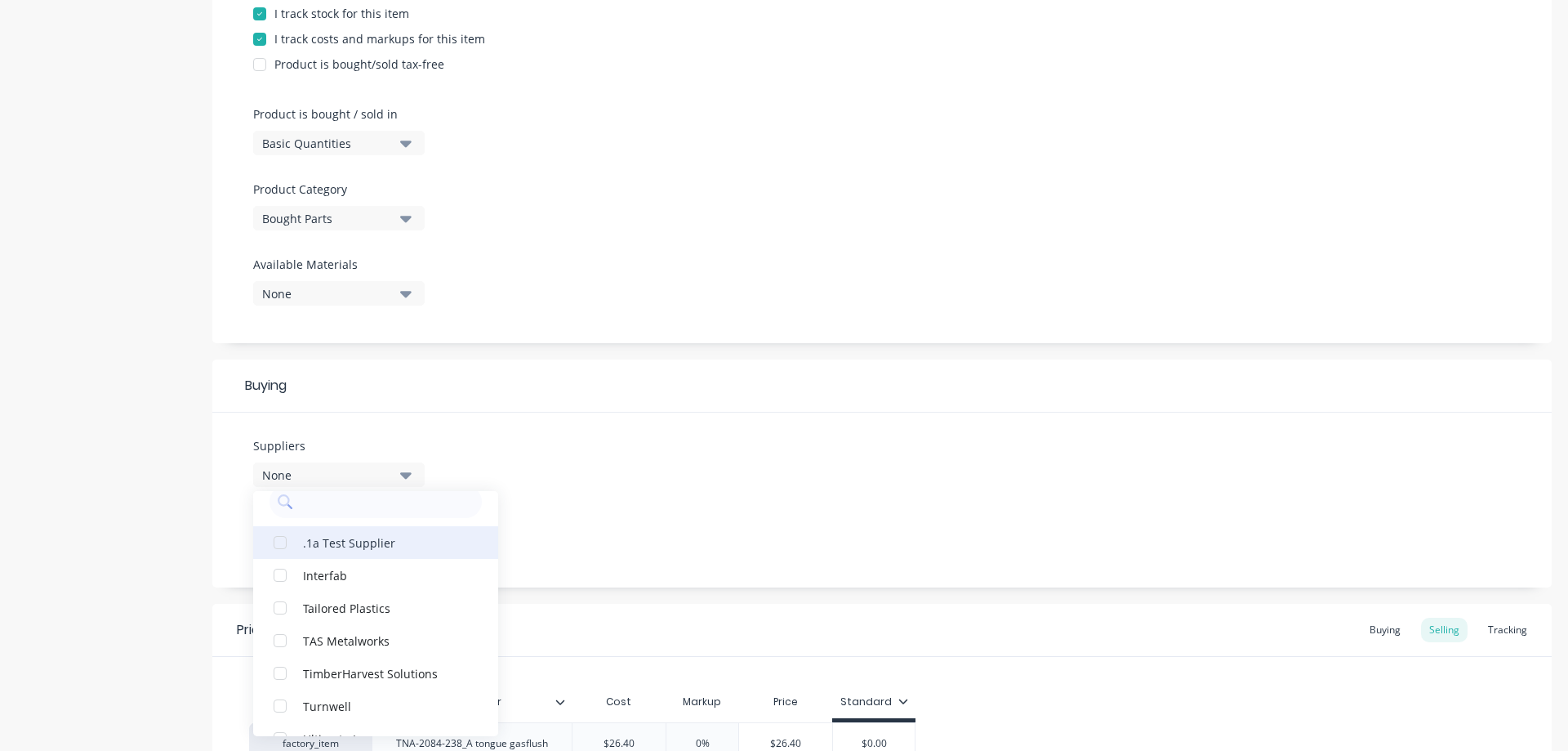
scroll to position [49, 0]
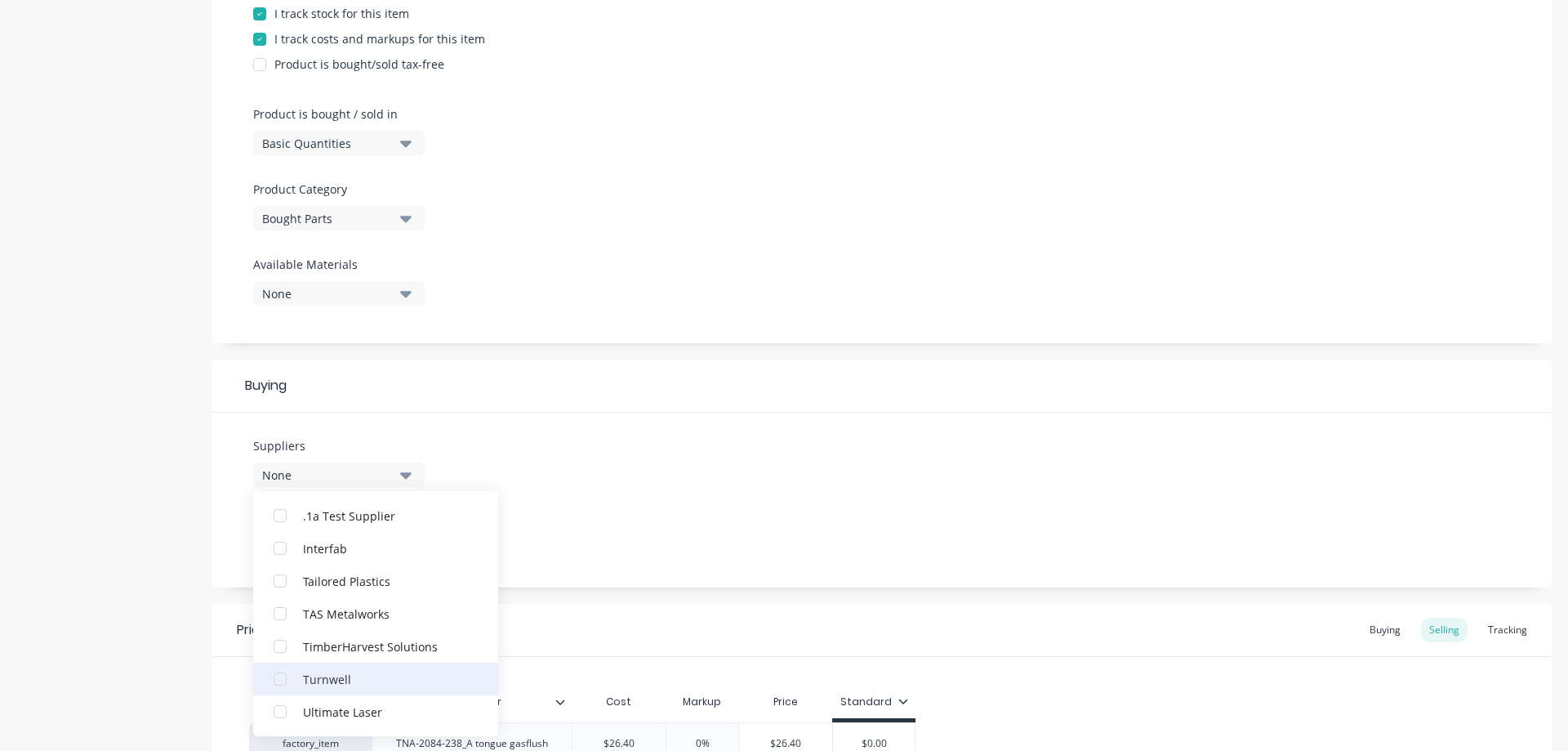
click at [278, 679] on div "button" at bounding box center [281, 679] width 33 height 33
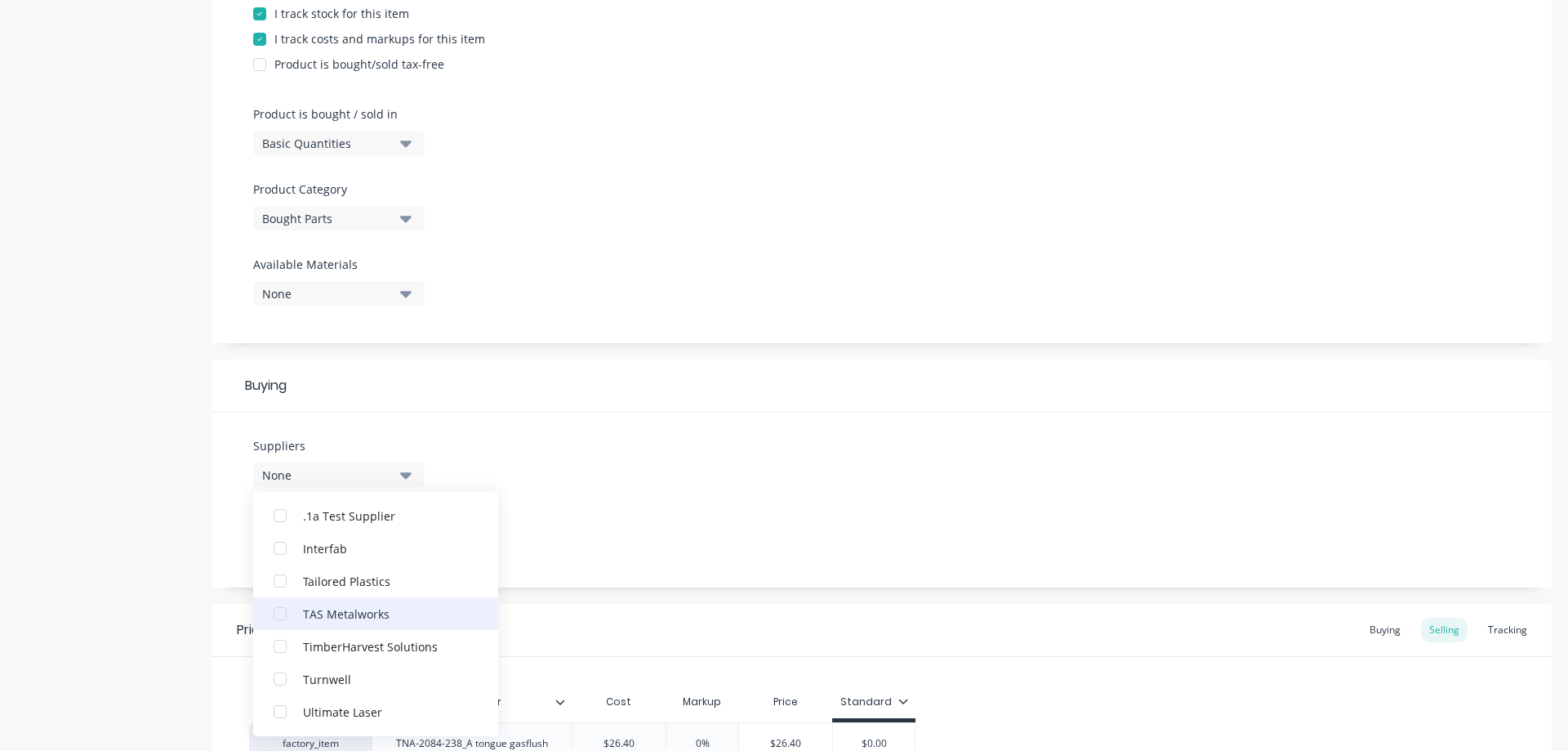
scroll to position [0, 0]
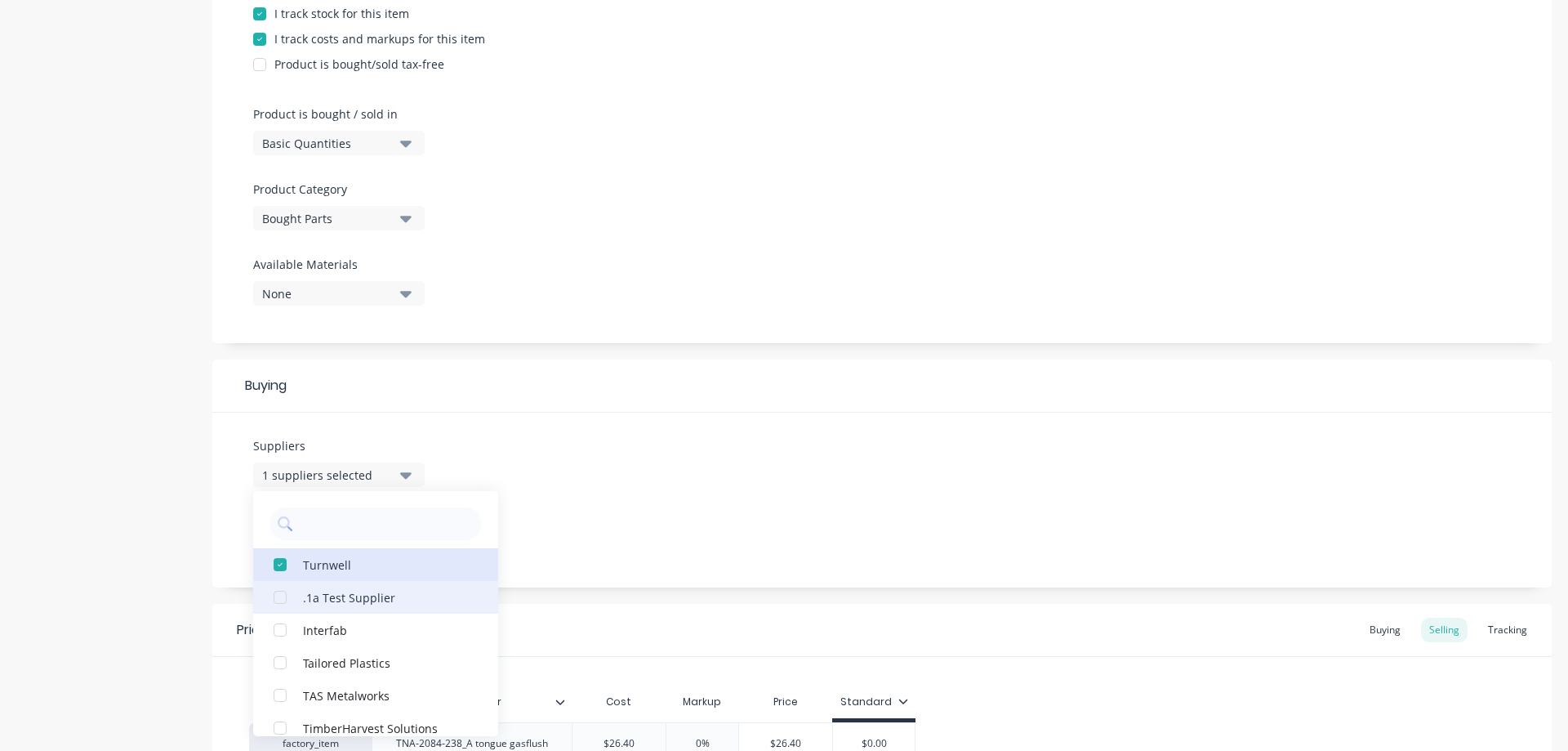
drag, startPoint x: 341, startPoint y: 564, endPoint x: 357, endPoint y: 571, distance: 17.5
click at [344, 565] on div "Turnwell" at bounding box center [384, 565] width 164 height 17
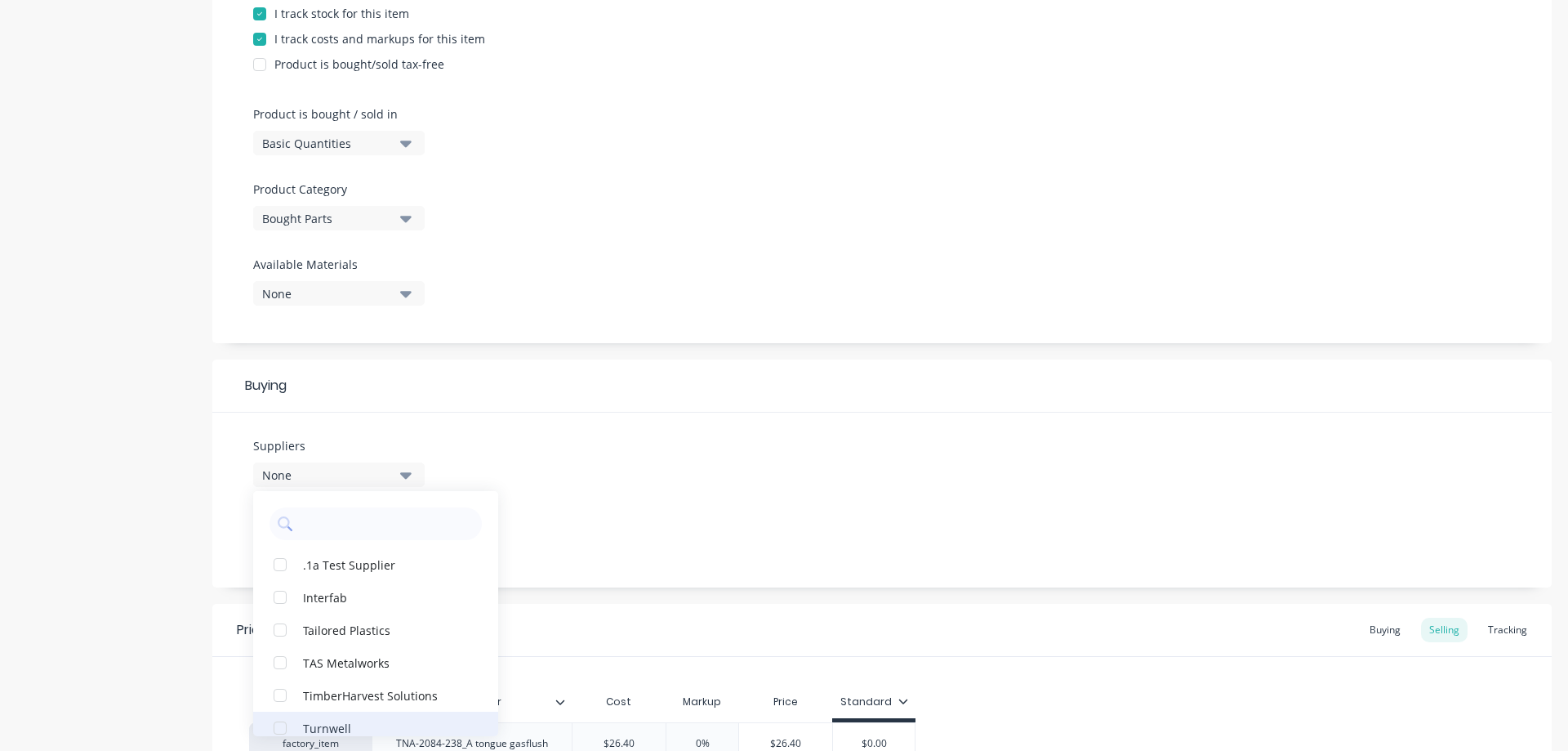
click at [301, 724] on button "Turnwell" at bounding box center [375, 728] width 245 height 33
click at [644, 482] on div "Suppliers 1 suppliers selected Turnwell .1a Test Supplier Interfab Tailored Pla…" at bounding box center [881, 500] width 1339 height 175
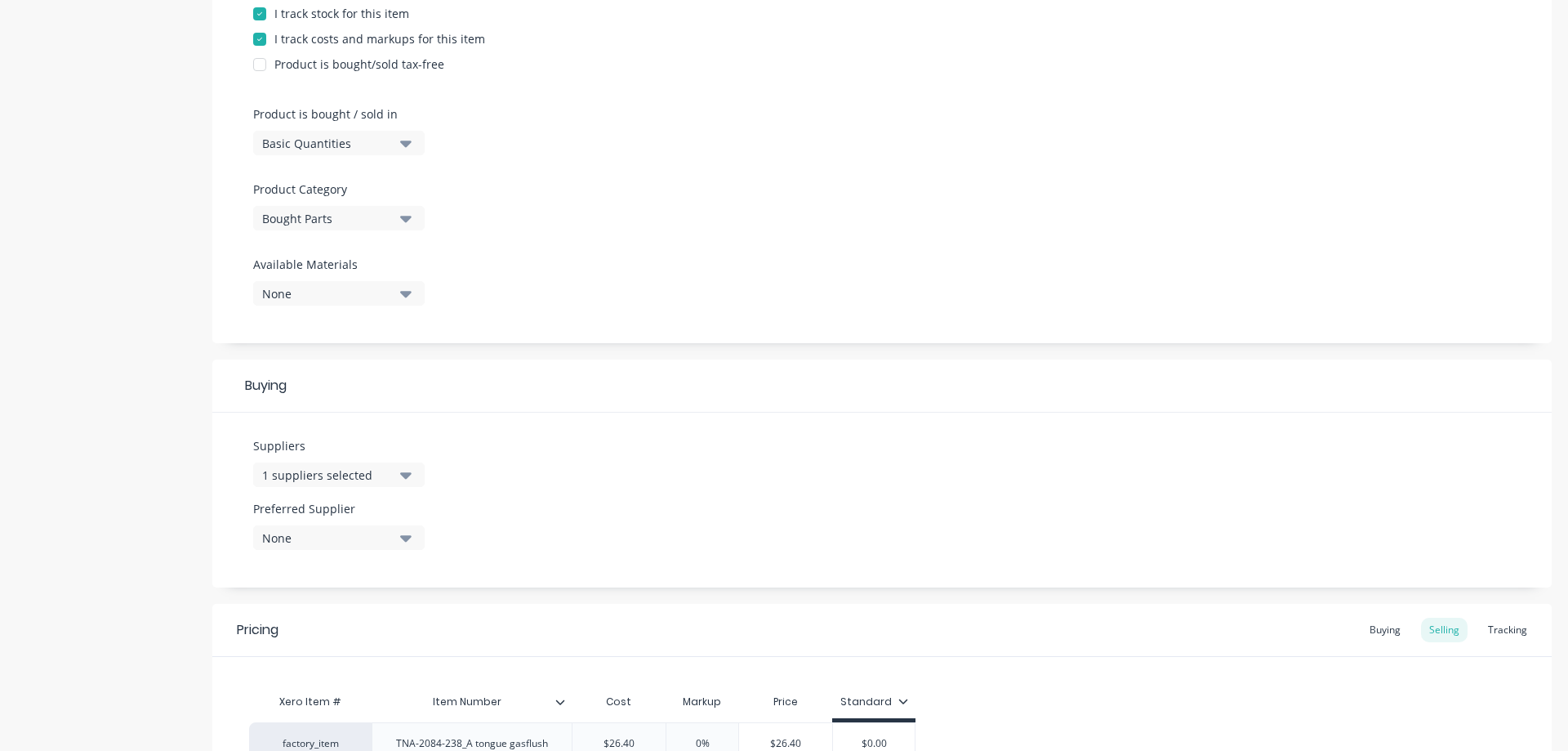
click at [406, 534] on icon "button" at bounding box center [405, 537] width 11 height 18
click at [326, 629] on div "Turnwell" at bounding box center [384, 627] width 164 height 17
type textarea "x"
click at [582, 495] on div "Suppliers 1 suppliers selected Preferred Supplier [PERSON_NAME]" at bounding box center [881, 500] width 1339 height 175
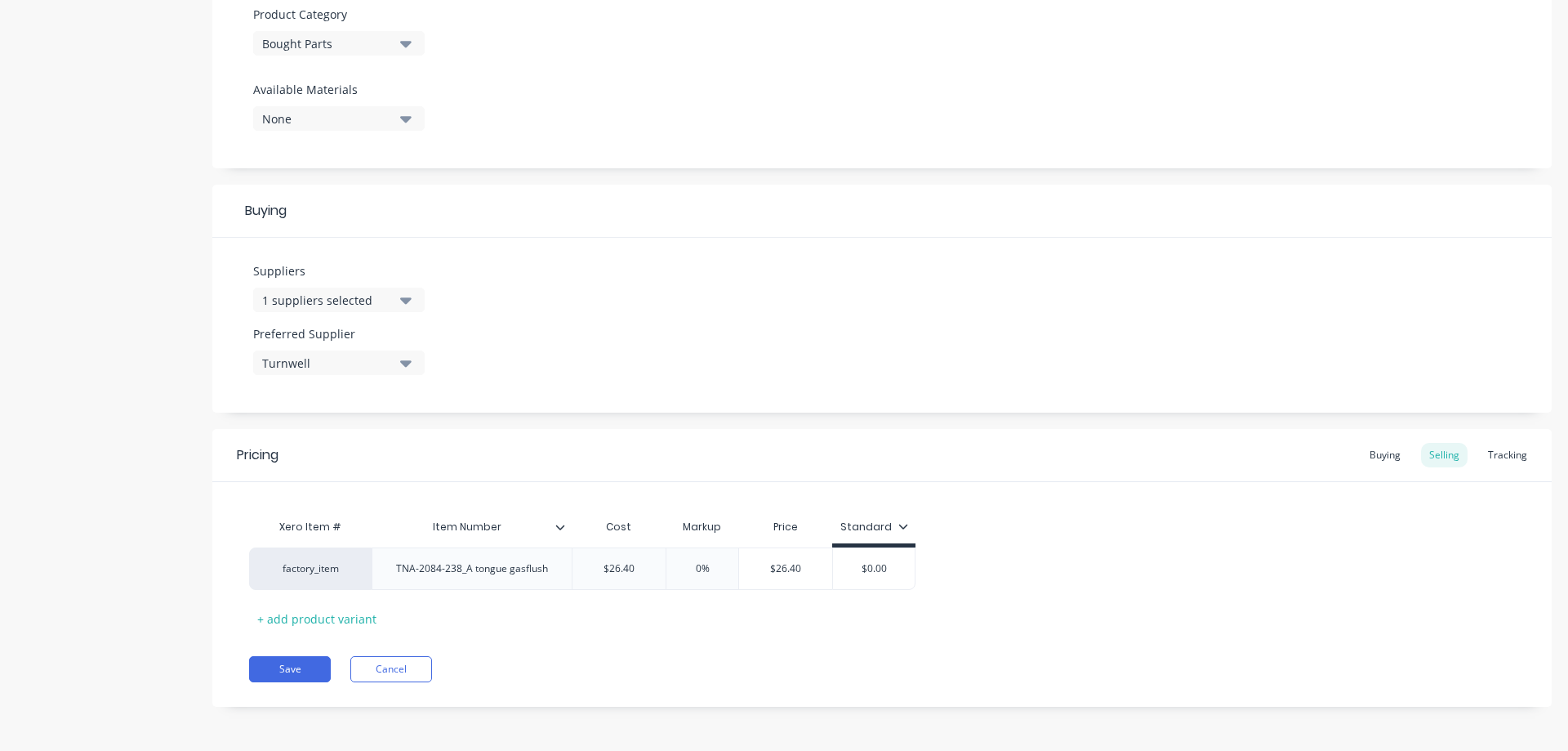
scroll to position [585, 0]
click at [1373, 454] on div "Buying" at bounding box center [1385, 454] width 48 height 24
type input "$0.00"
click at [603, 572] on input "$0.00" at bounding box center [616, 567] width 87 height 15
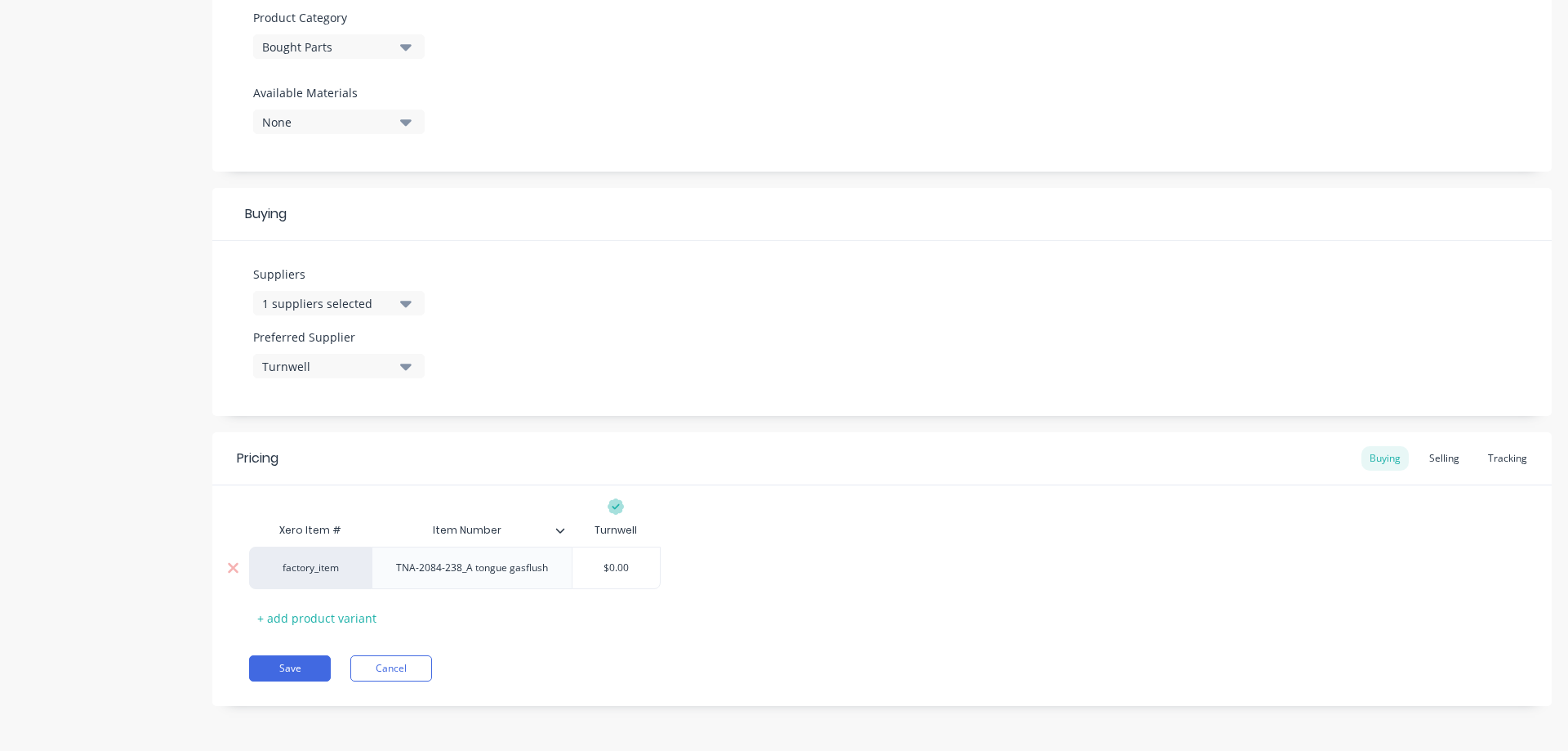
drag, startPoint x: 624, startPoint y: 566, endPoint x: 610, endPoint y: 566, distance: 14.0
click at [610, 566] on input "$0.00" at bounding box center [616, 567] width 87 height 15
click at [613, 566] on input "$0.00" at bounding box center [616, 567] width 87 height 15
click at [614, 566] on input "$0.00" at bounding box center [616, 567] width 87 height 15
click at [611, 570] on input "$0.00" at bounding box center [616, 567] width 87 height 15
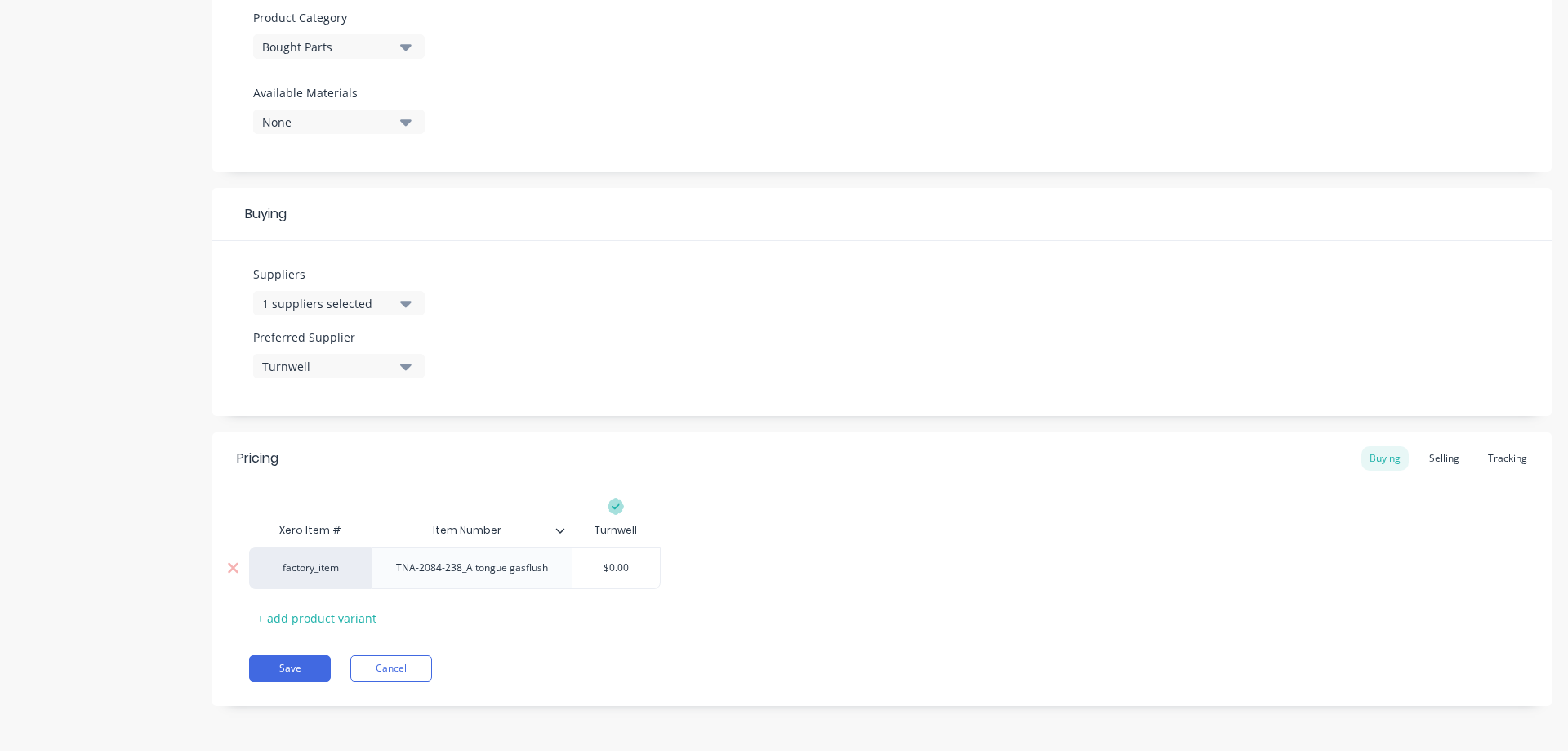
type textarea "x"
type input "$2.00"
type textarea "x"
type input "$24.00"
click at [1425, 456] on div "Selling" at bounding box center [1445, 458] width 47 height 24
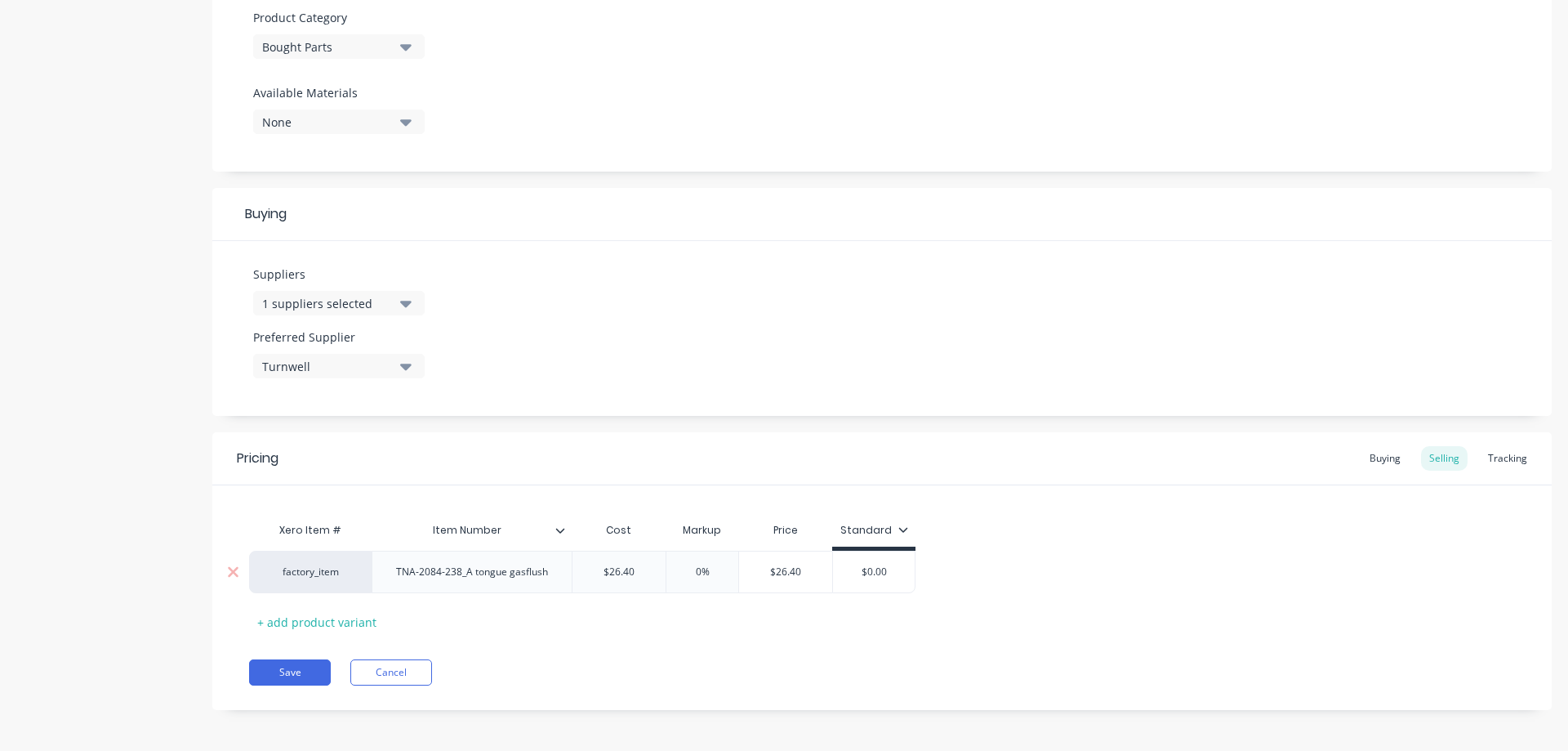
type input "$26.40"
drag, startPoint x: 776, startPoint y: 571, endPoint x: 804, endPoint y: 571, distance: 28.0
click at [804, 571] on input "$26.40" at bounding box center [786, 572] width 94 height 15
type textarea "x"
type input "$3"
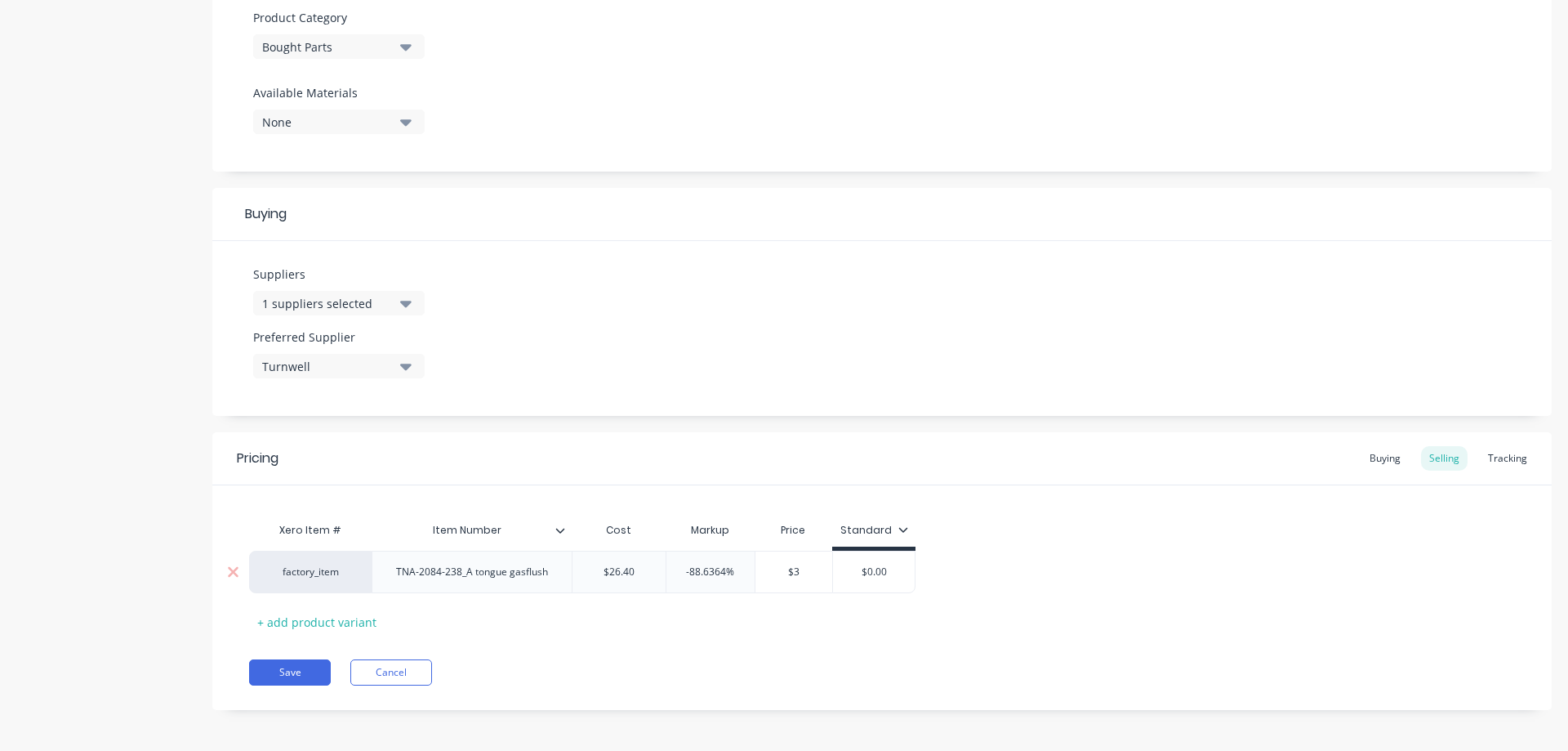
type textarea "x"
type input "$32.00"
type input "$0.00"
click at [295, 672] on button "Save" at bounding box center [290, 672] width 81 height 26
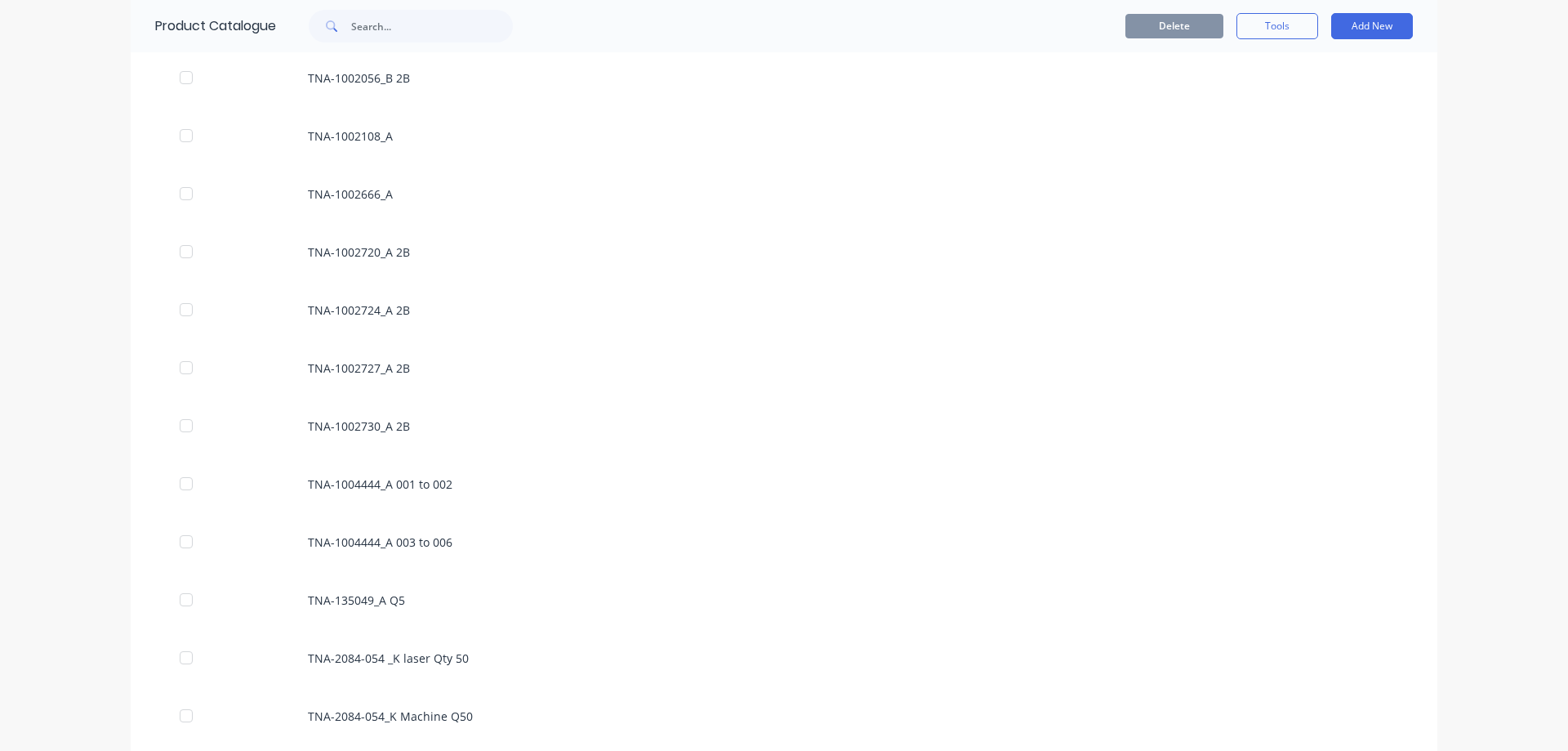
scroll to position [72212, 0]
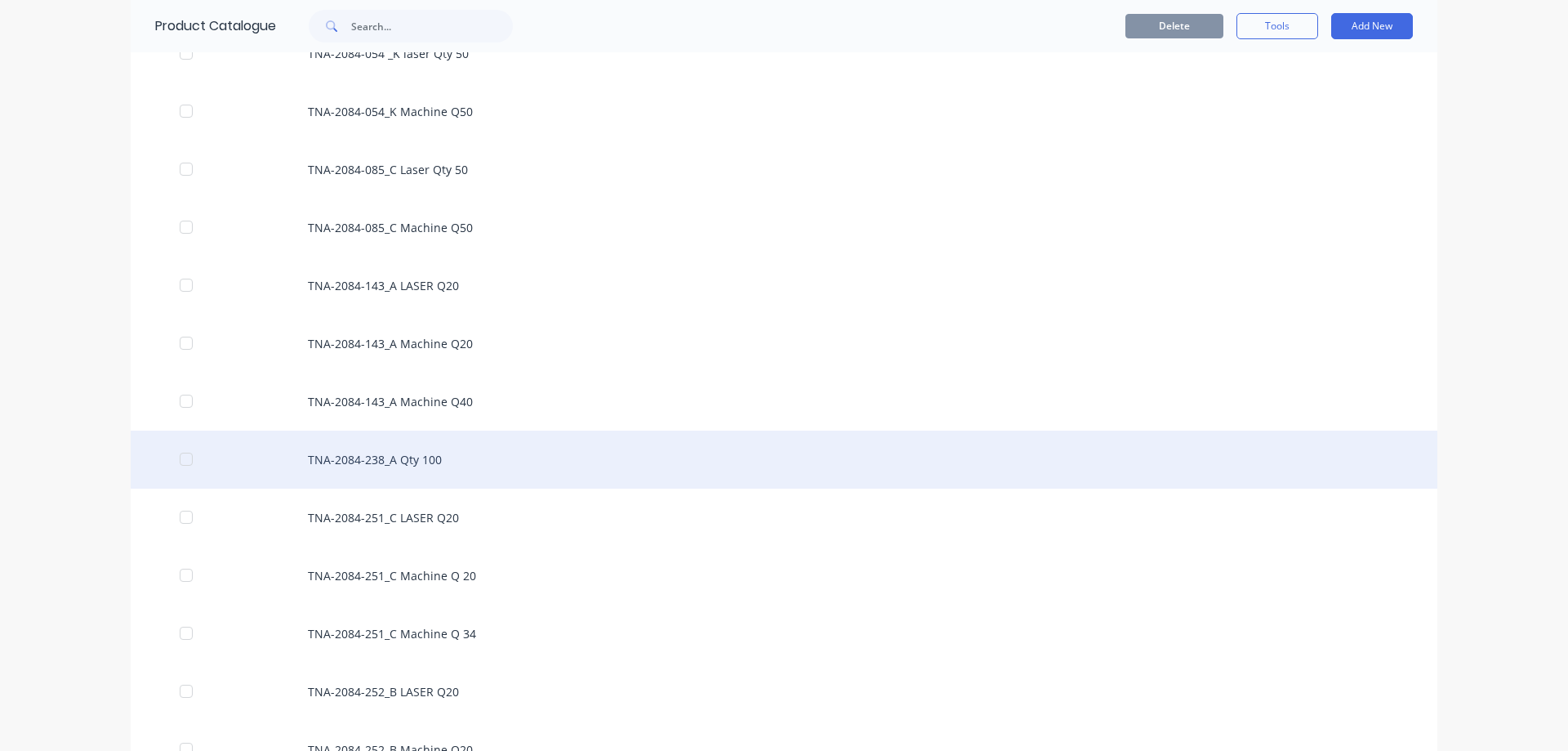
click at [411, 458] on div "TNA-2084-238_A Qty 100" at bounding box center [784, 459] width 1307 height 58
type textarea "x"
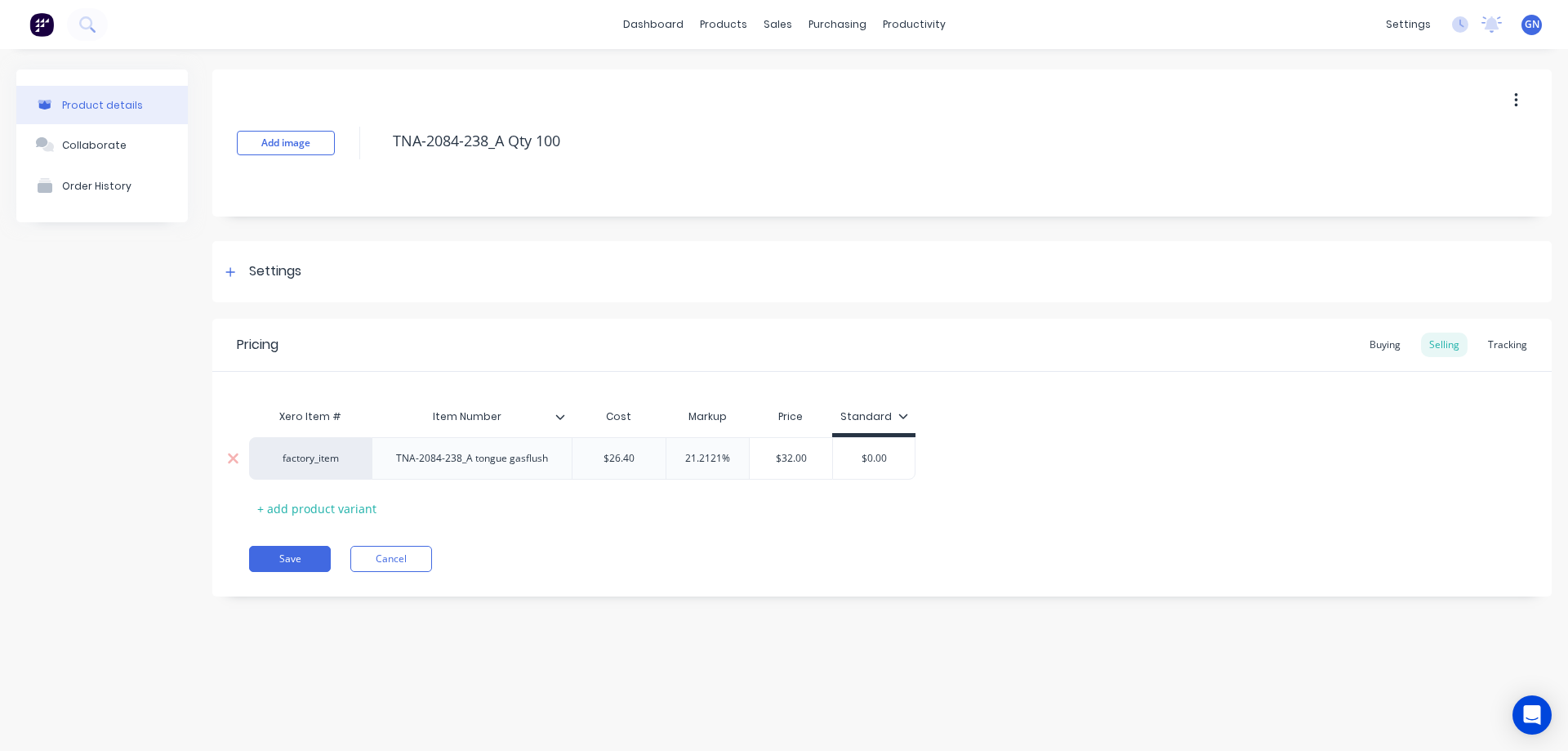
type input "$26.40"
click at [623, 459] on input "$26.40" at bounding box center [619, 458] width 94 height 15
click at [1389, 343] on div "Buying" at bounding box center [1385, 345] width 48 height 24
drag, startPoint x: 1436, startPoint y: 340, endPoint x: 1307, endPoint y: 450, distance: 169.5
click at [1439, 340] on div "Selling" at bounding box center [1445, 345] width 47 height 24
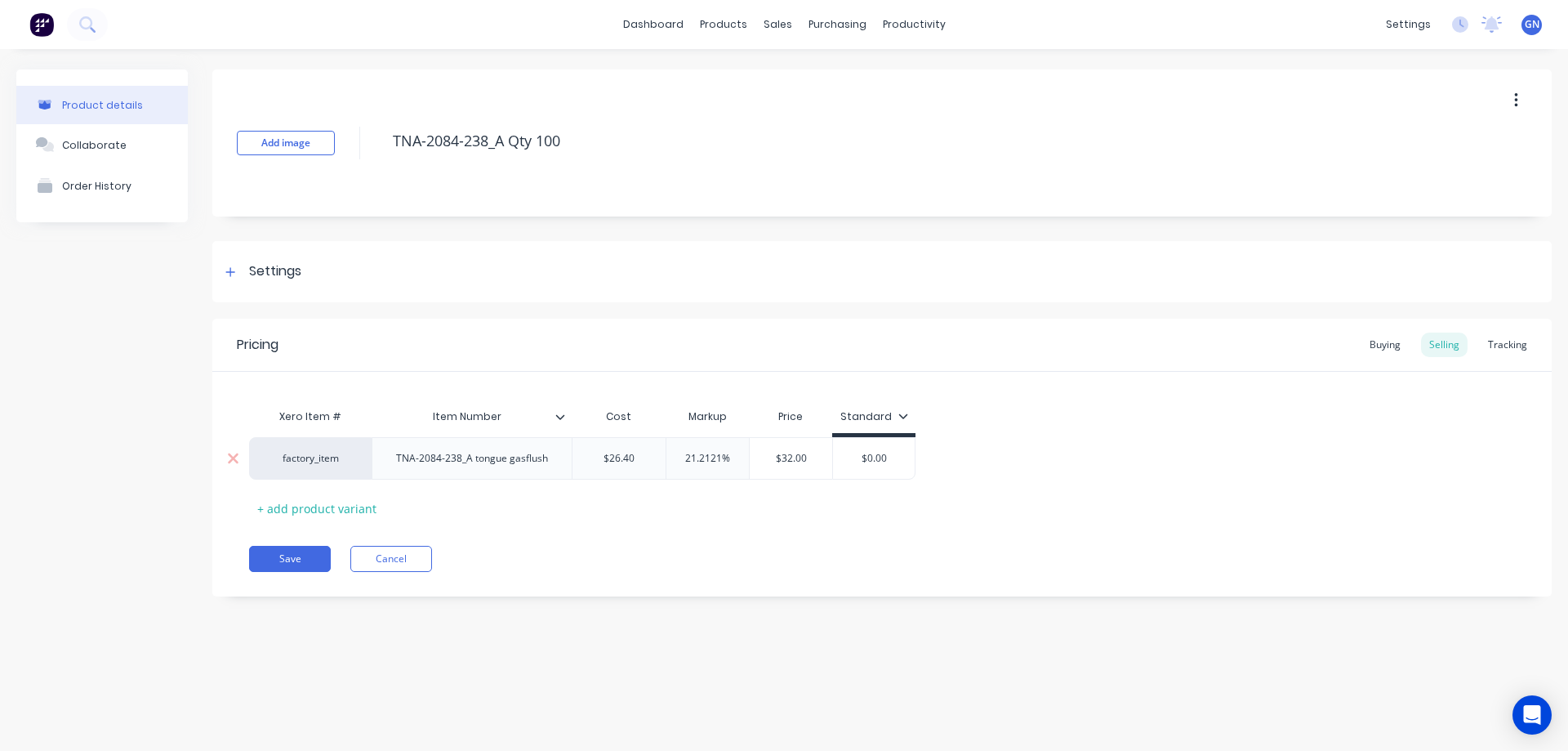
type input "$26.40"
drag, startPoint x: 620, startPoint y: 456, endPoint x: 610, endPoint y: 456, distance: 10.0
click at [610, 456] on input "$26.40" at bounding box center [619, 458] width 94 height 15
type textarea "x"
type input "$2.40"
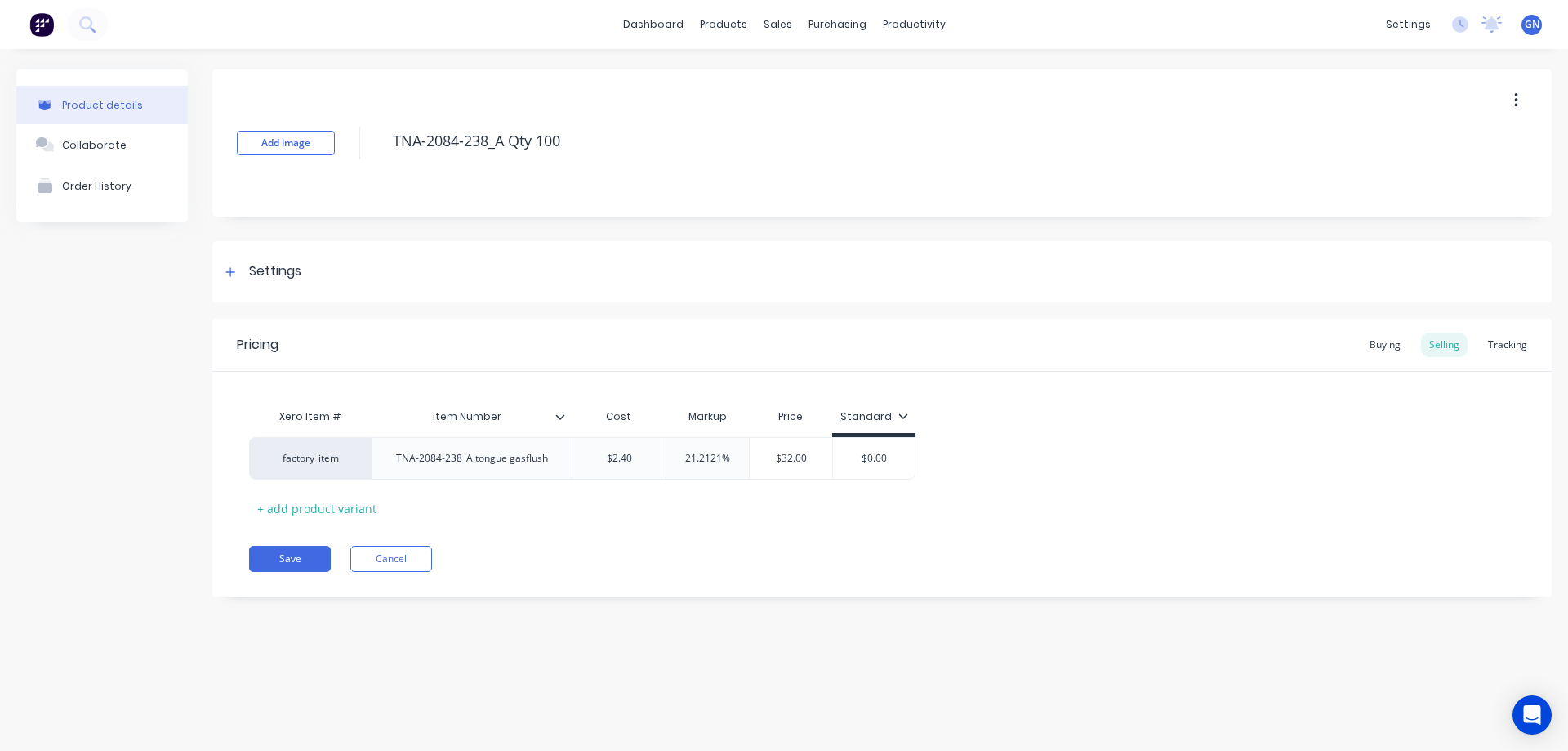
type textarea "x"
type input "$24.40"
type textarea "x"
type input "$24.00"
type input "21.2121%"
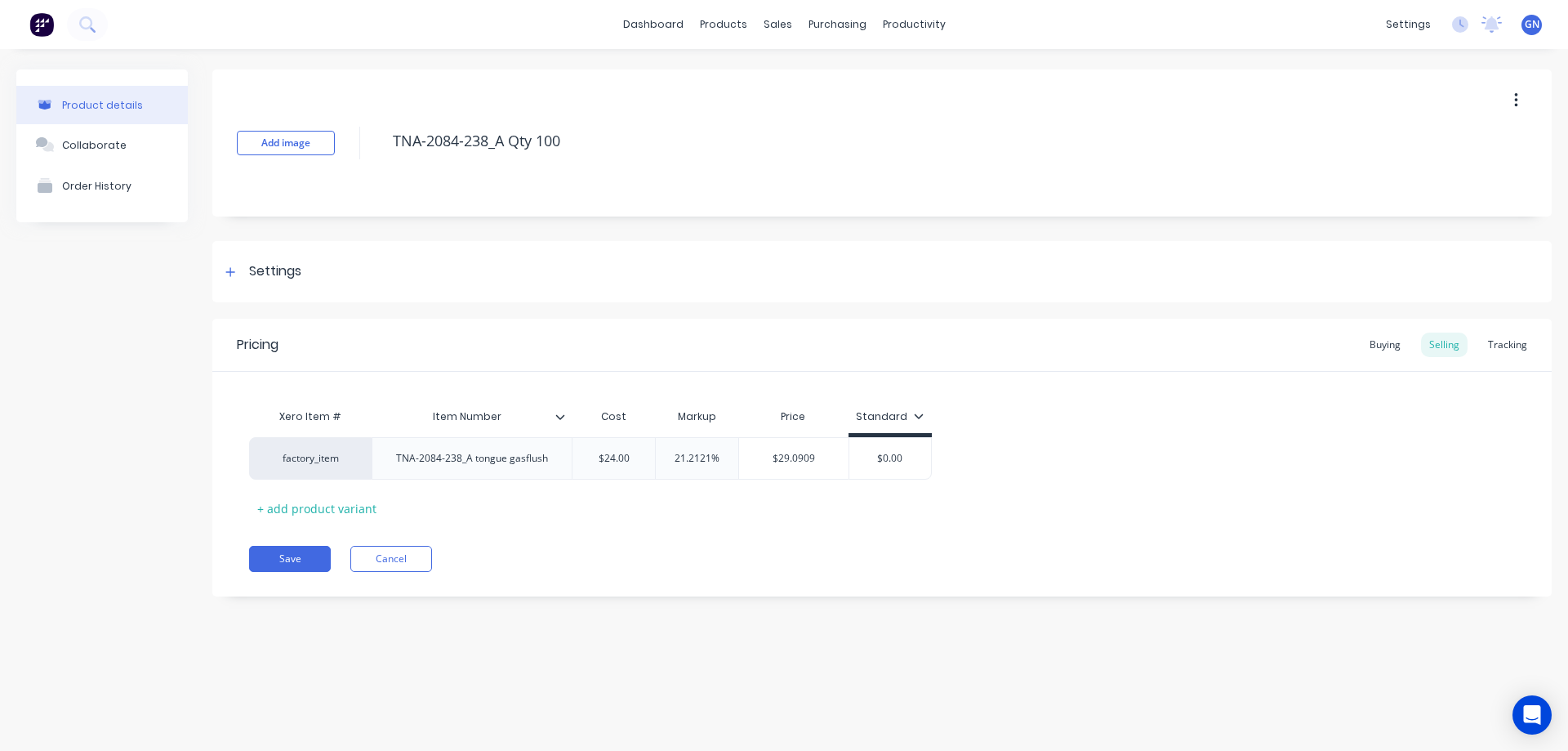
type input "$29.0909"
type textarea "x"
type input "$29.09"
type textarea "x"
type input "$29"
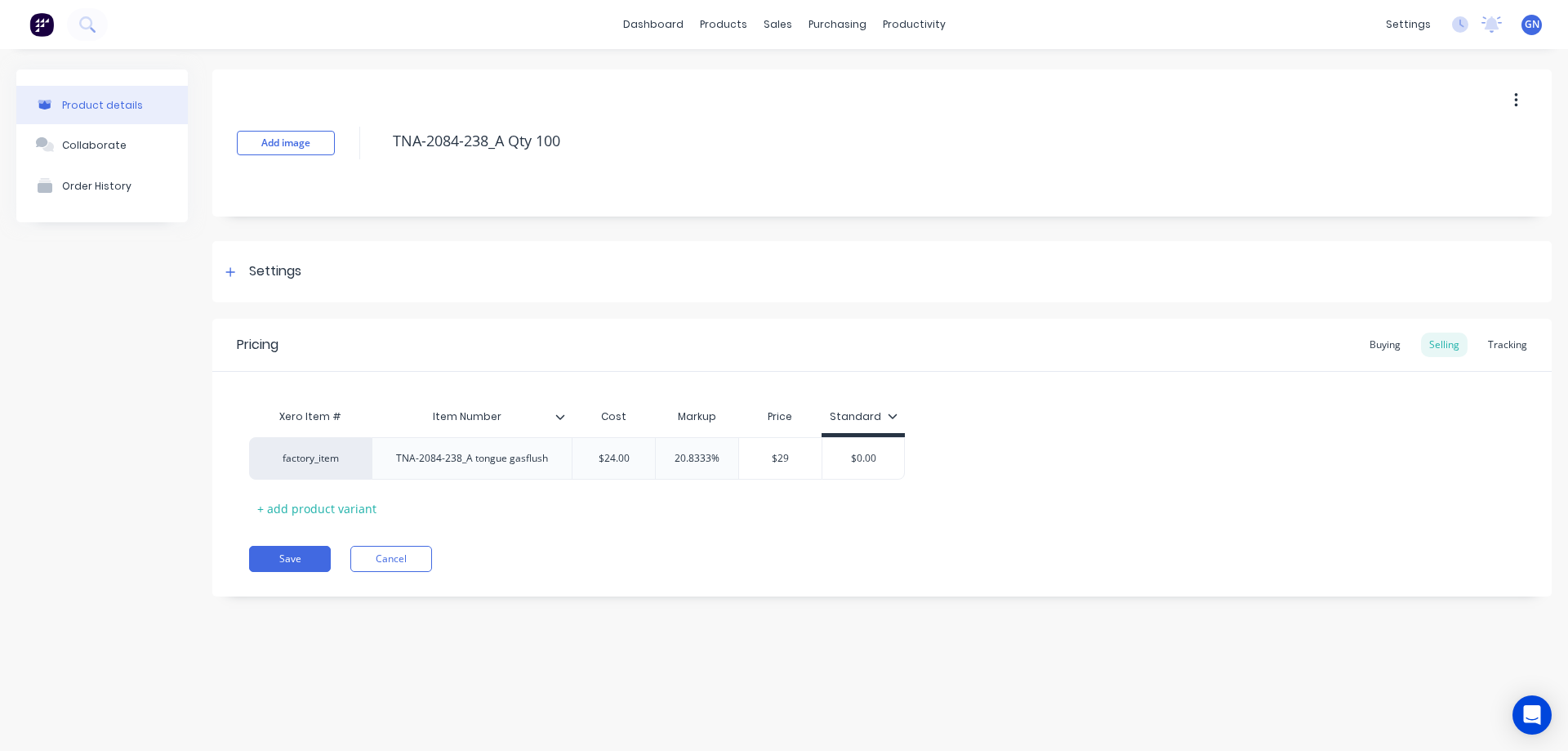
type textarea "x"
type input "$2"
type textarea "x"
type input "$"
type textarea "x"
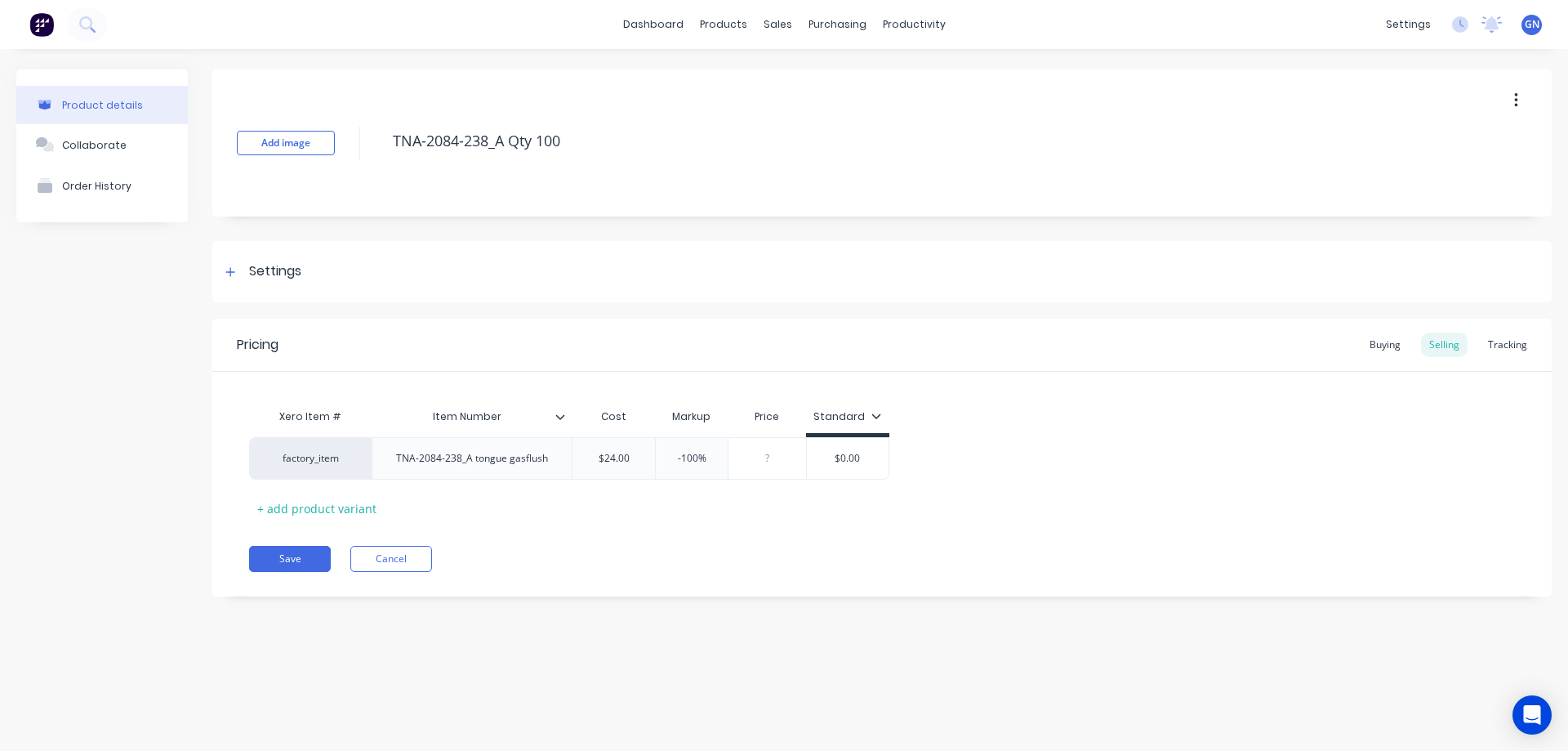
type input "3"
type textarea "x"
type input "32"
type input "$0.00"
click at [300, 559] on button "Save" at bounding box center [290, 559] width 81 height 26
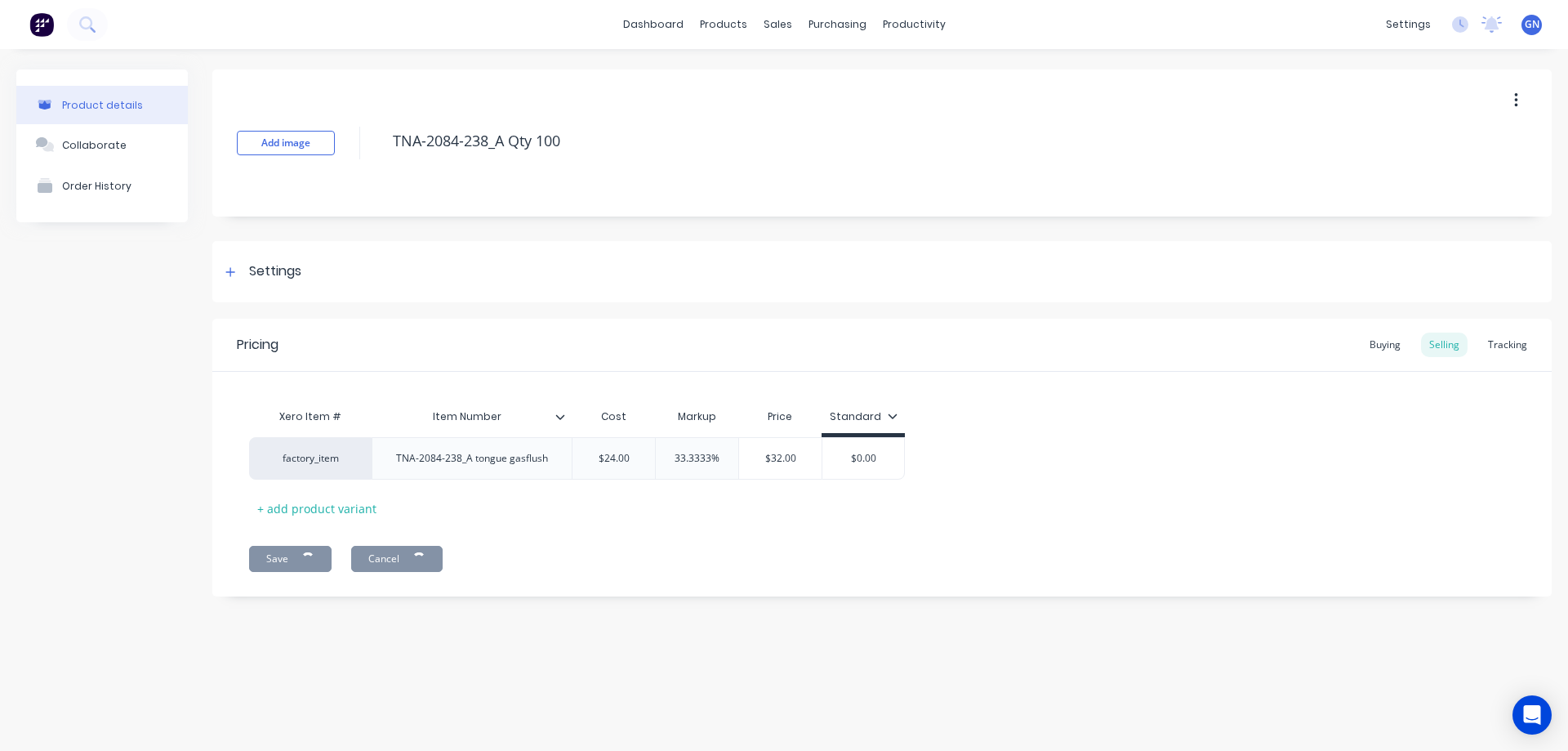
type textarea "x"
